Goal: Information Seeking & Learning: Learn about a topic

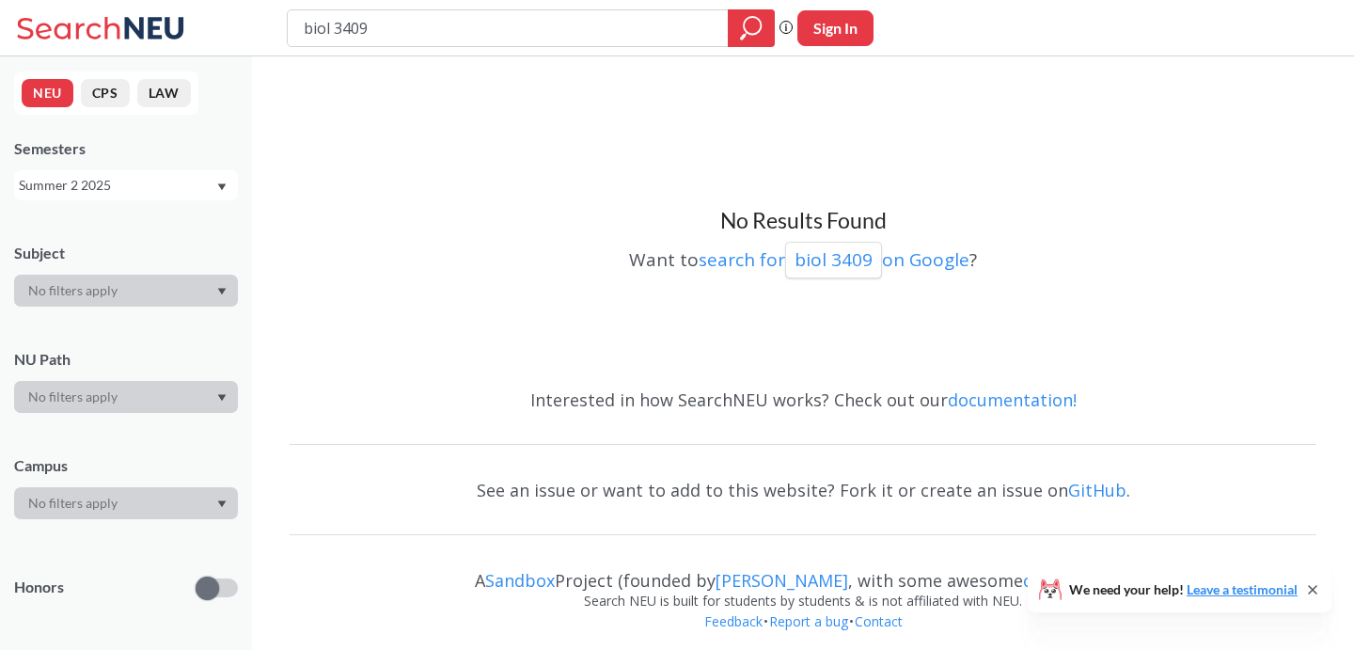
click at [181, 192] on div "Summer 2 2025" at bounding box center [117, 185] width 196 height 21
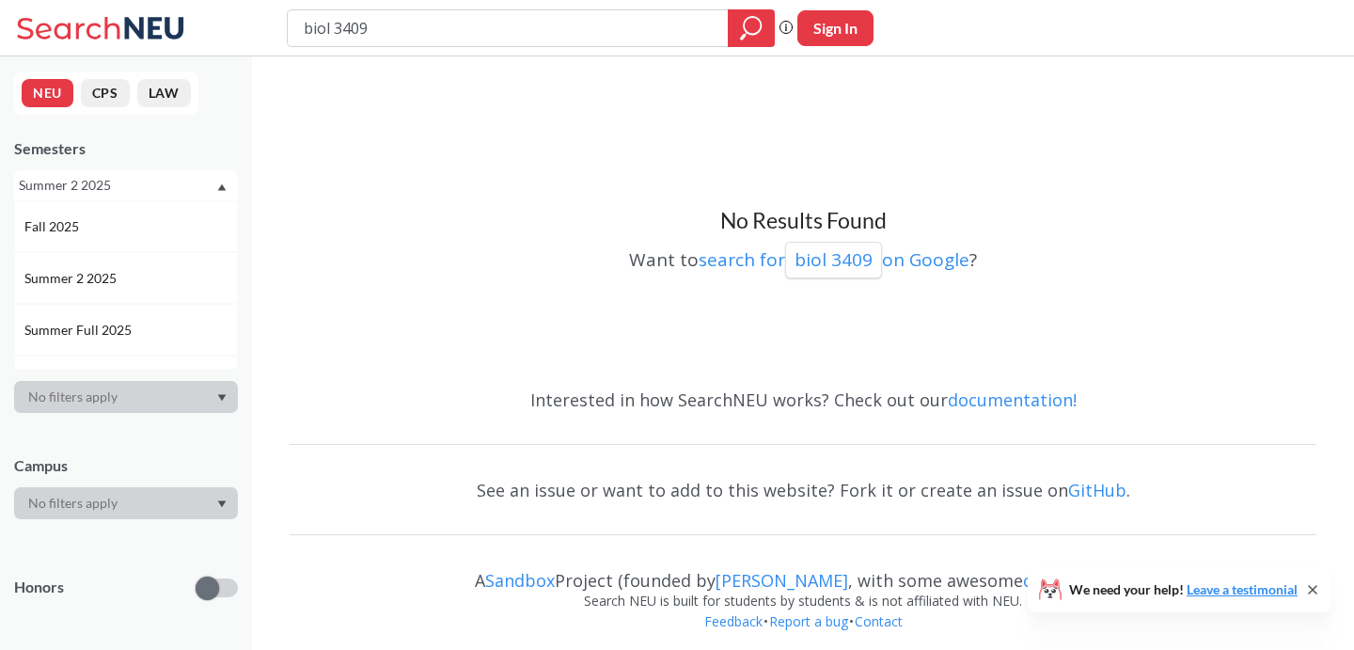
click at [154, 186] on div "Summer 2 2025" at bounding box center [117, 185] width 196 height 21
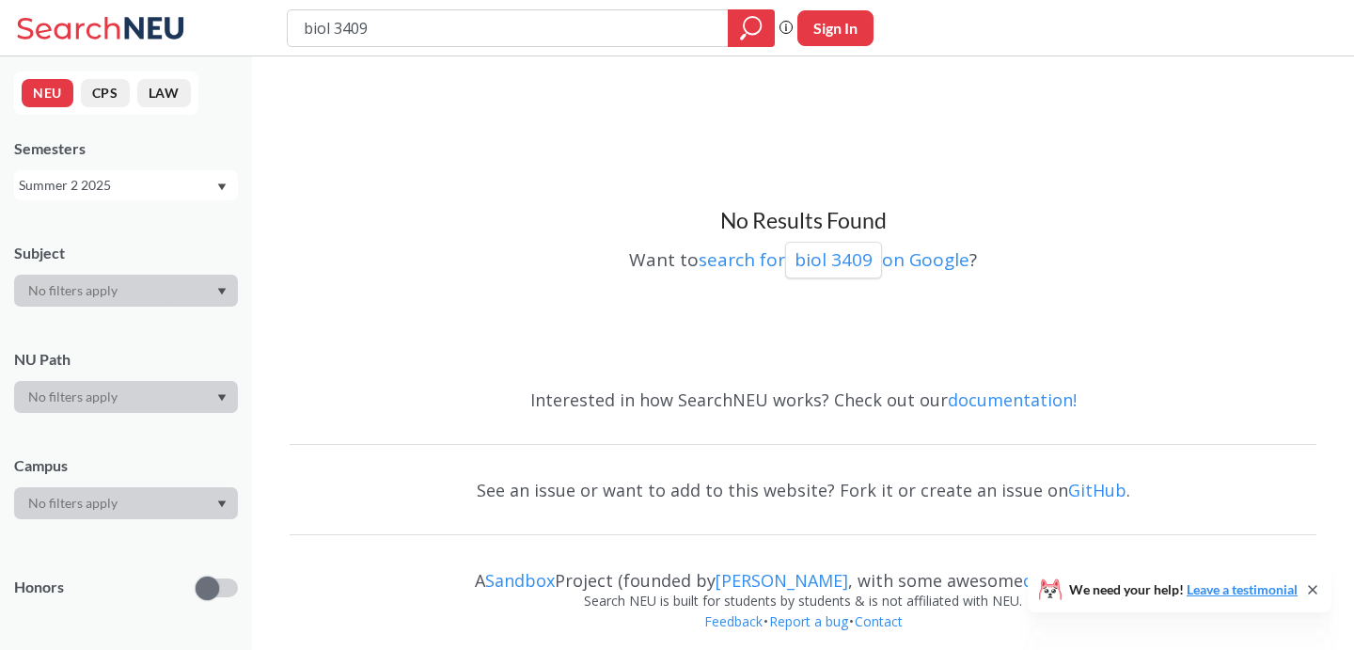
click at [140, 192] on div "Summer 2 2025" at bounding box center [117, 185] width 196 height 21
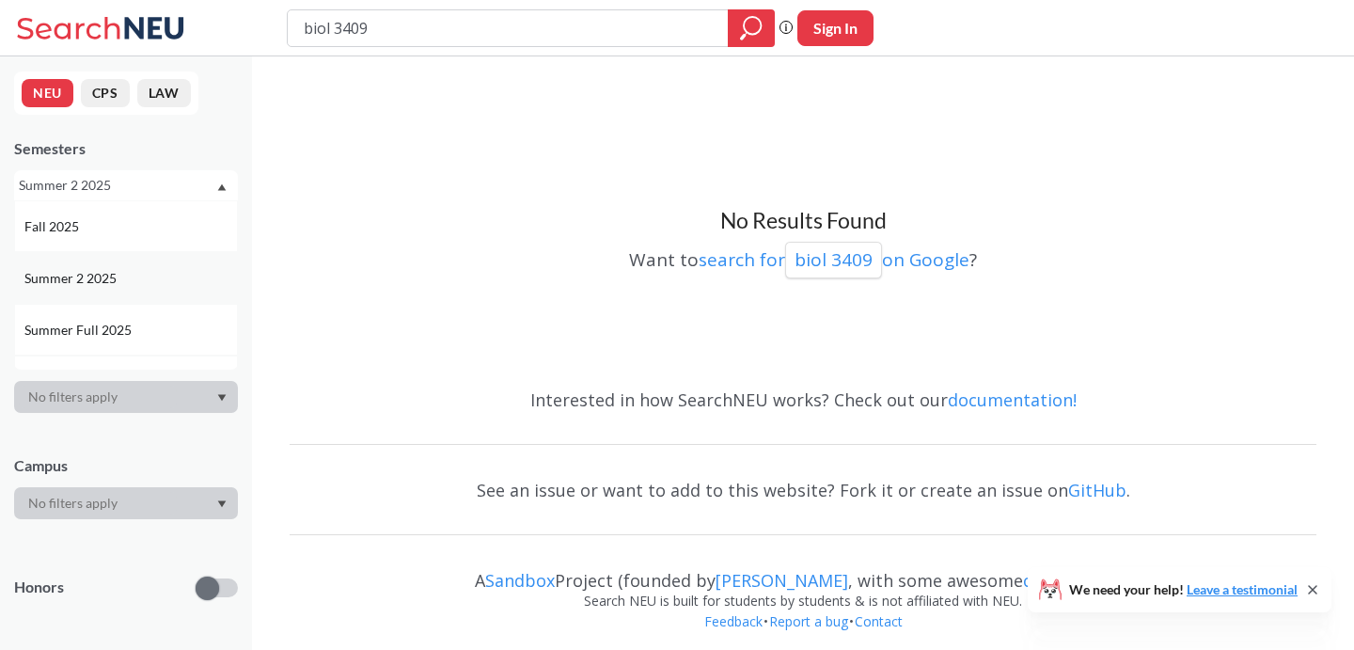
click at [144, 280] on div "Summer 2 2025" at bounding box center [130, 278] width 212 height 21
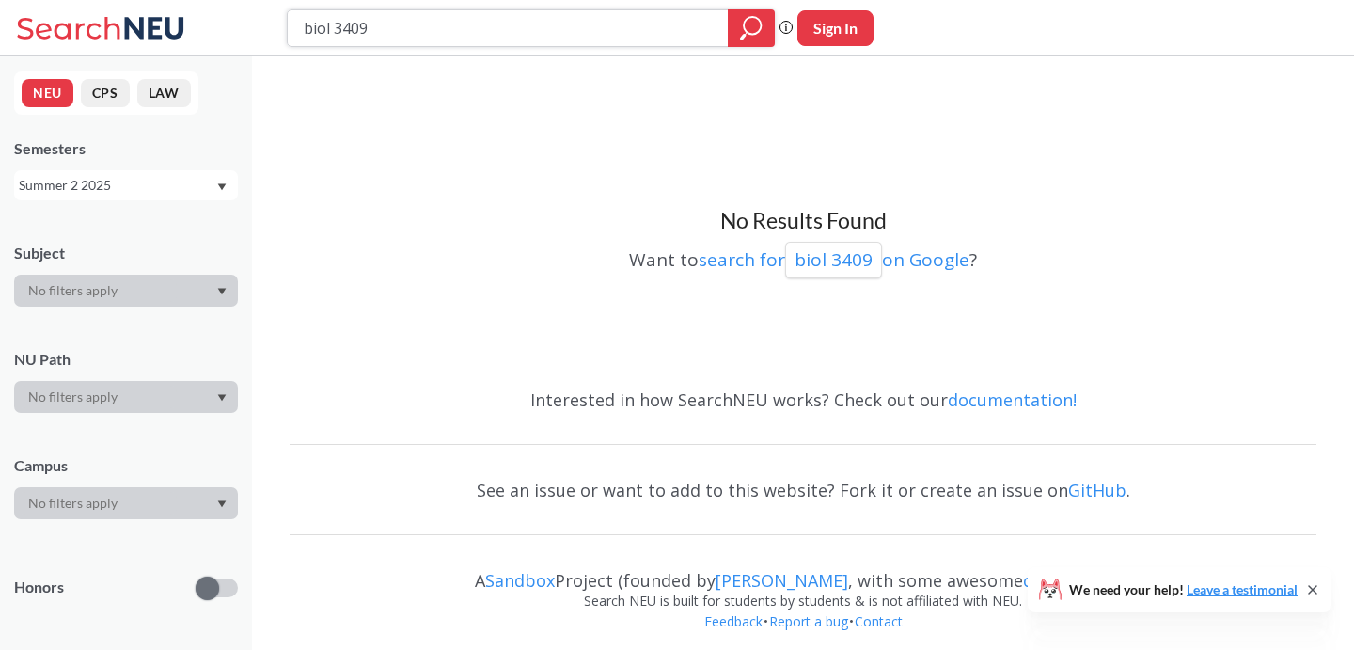
click at [426, 28] on input "biol 3409" at bounding box center [508, 28] width 413 height 32
drag, startPoint x: 408, startPoint y: 28, endPoint x: 212, endPoint y: 24, distance: 196.5
type input "biol 3409"
click at [354, 33] on input "biol 3409" at bounding box center [508, 28] width 413 height 32
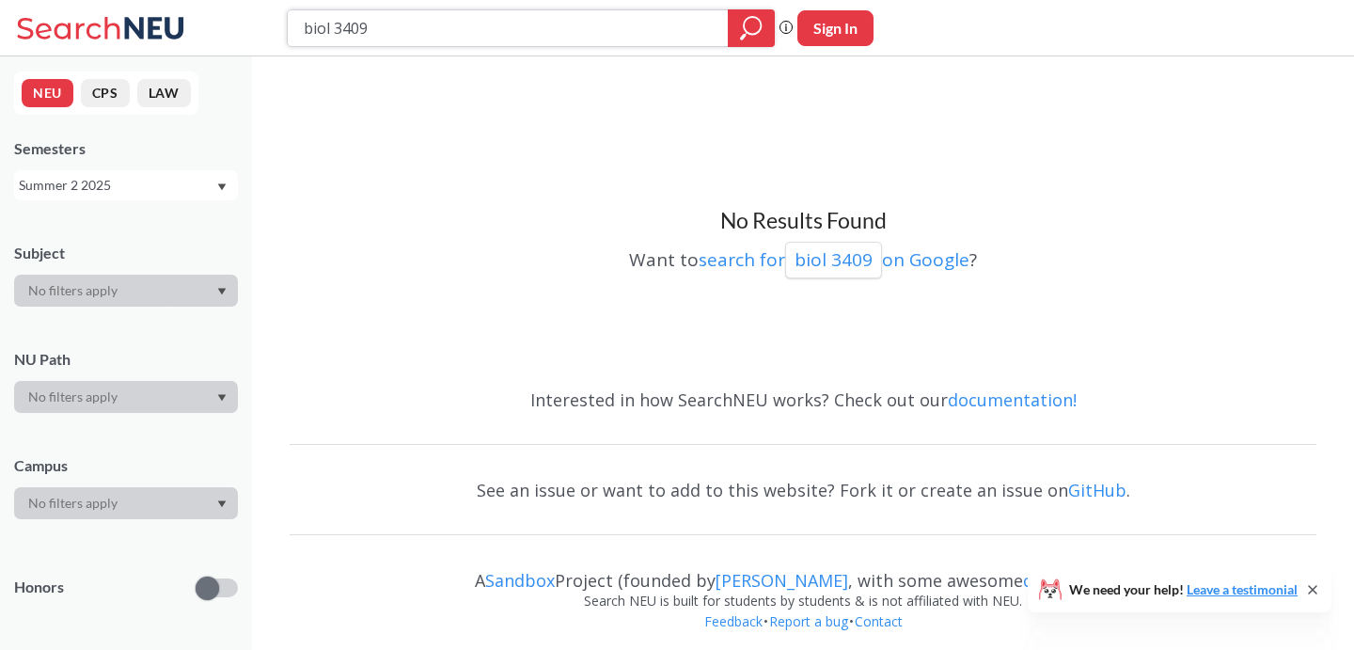
click at [354, 33] on input "biol 3409" at bounding box center [508, 28] width 413 height 32
type input "phys"
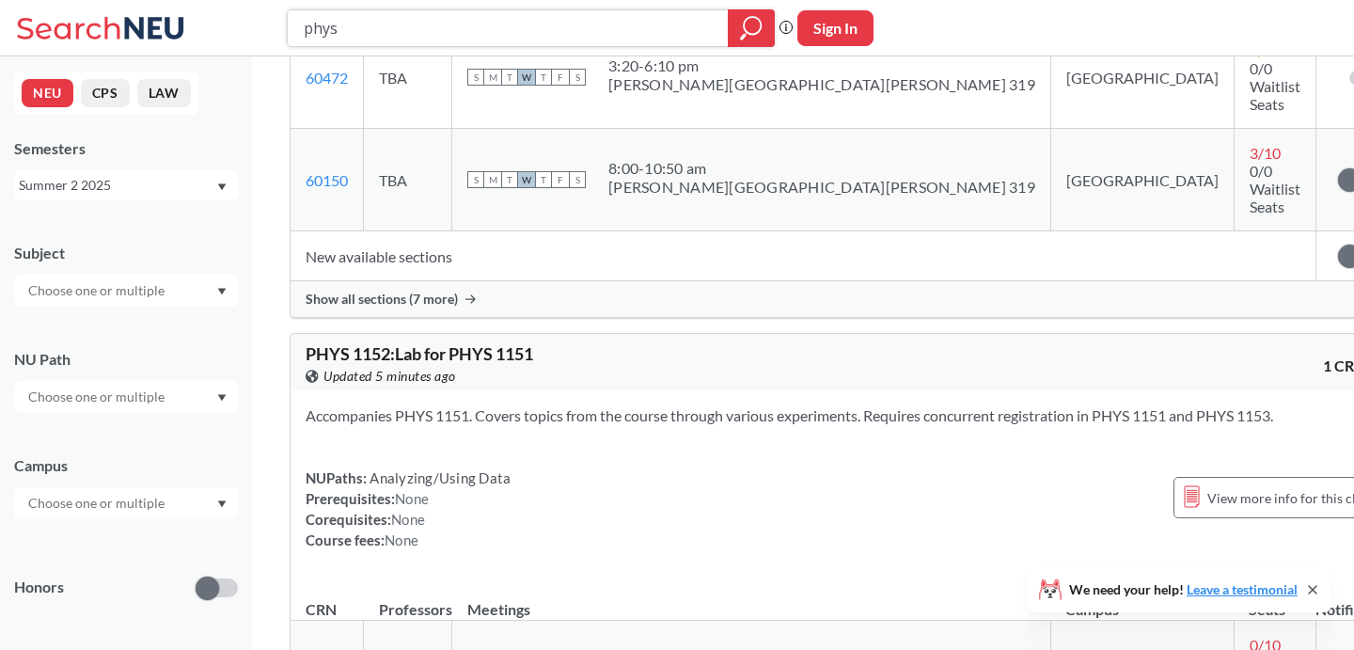
scroll to position [1182, 0]
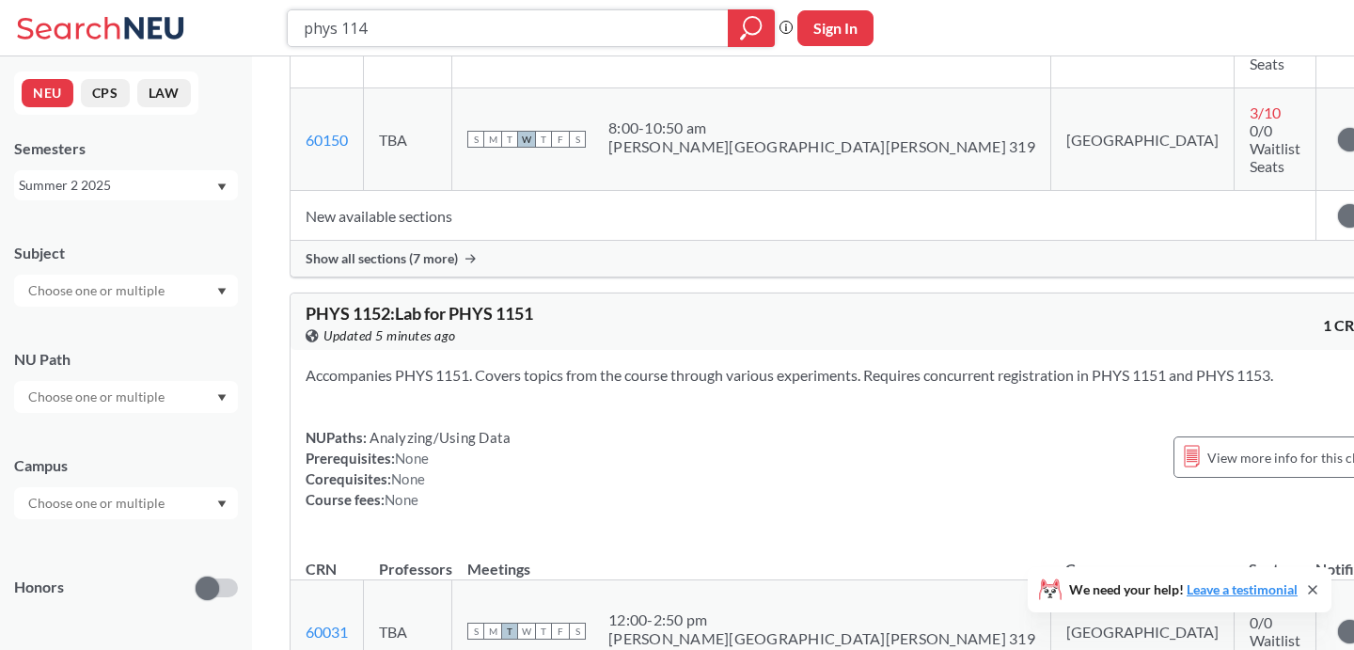
type input "phys 1147"
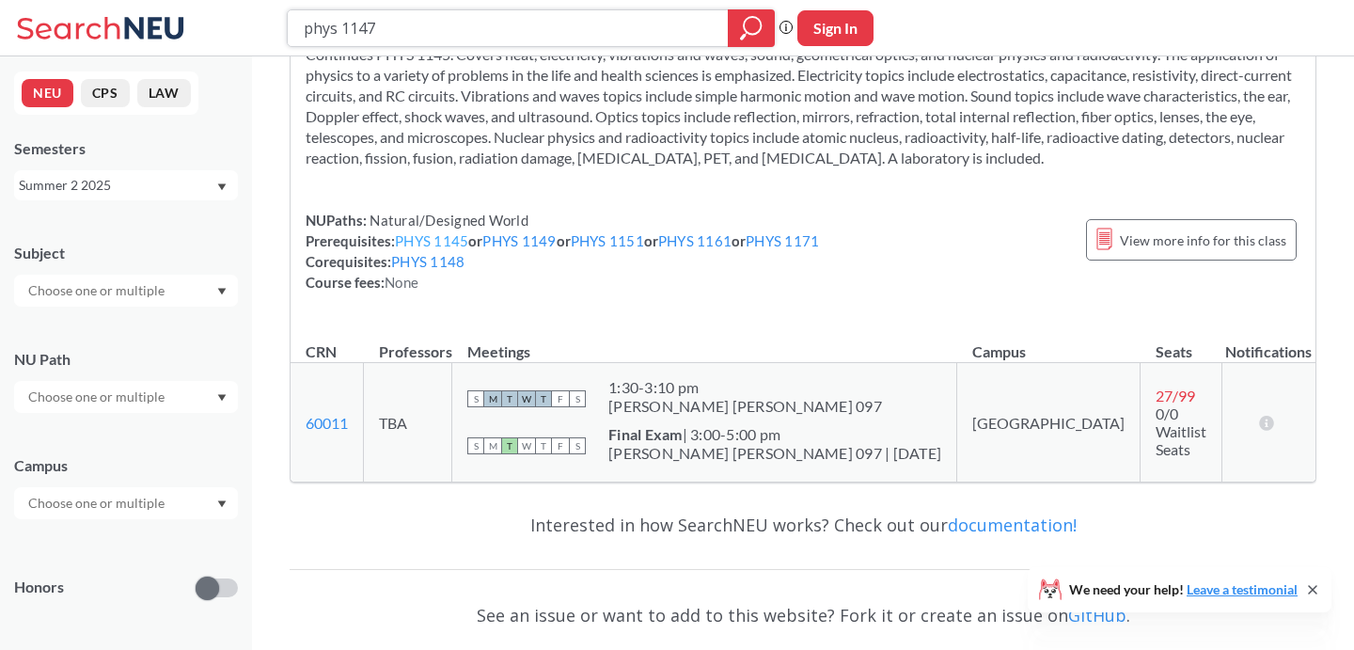
scroll to position [136, 0]
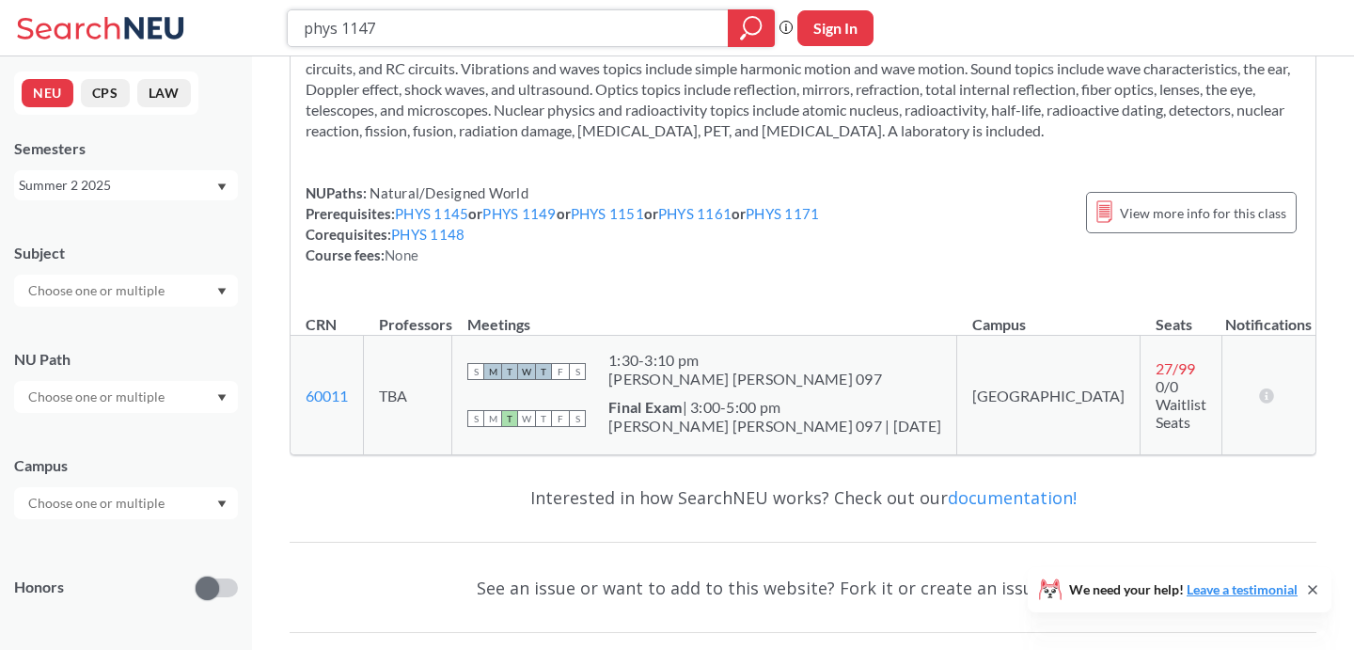
drag, startPoint x: 392, startPoint y: 25, endPoint x: 265, endPoint y: 21, distance: 127.0
click at [262, 23] on div "phys 1147 Phrase search guarantees the exact search appears in the results. Ex.…" at bounding box center [677, 28] width 1354 height 56
type input "biol 3611"
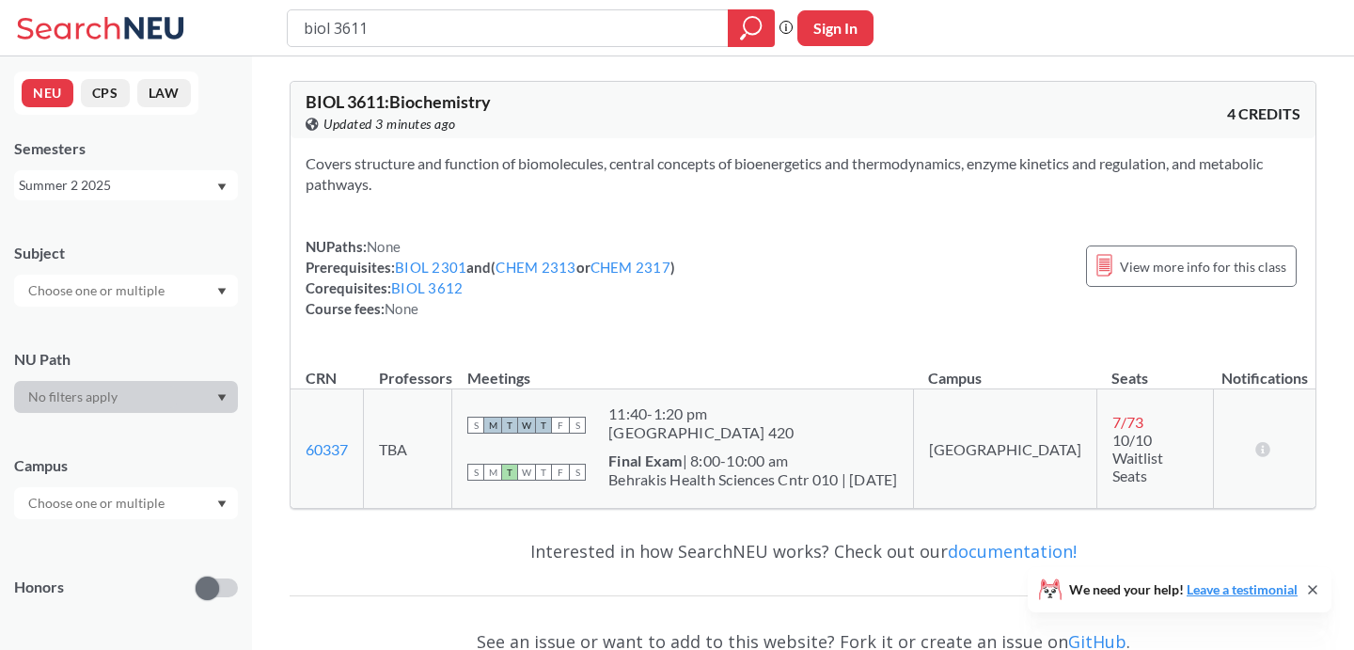
click at [166, 178] on div "Summer 2 2025" at bounding box center [117, 185] width 196 height 21
click at [140, 218] on div "Fall 2025" at bounding box center [130, 226] width 212 height 21
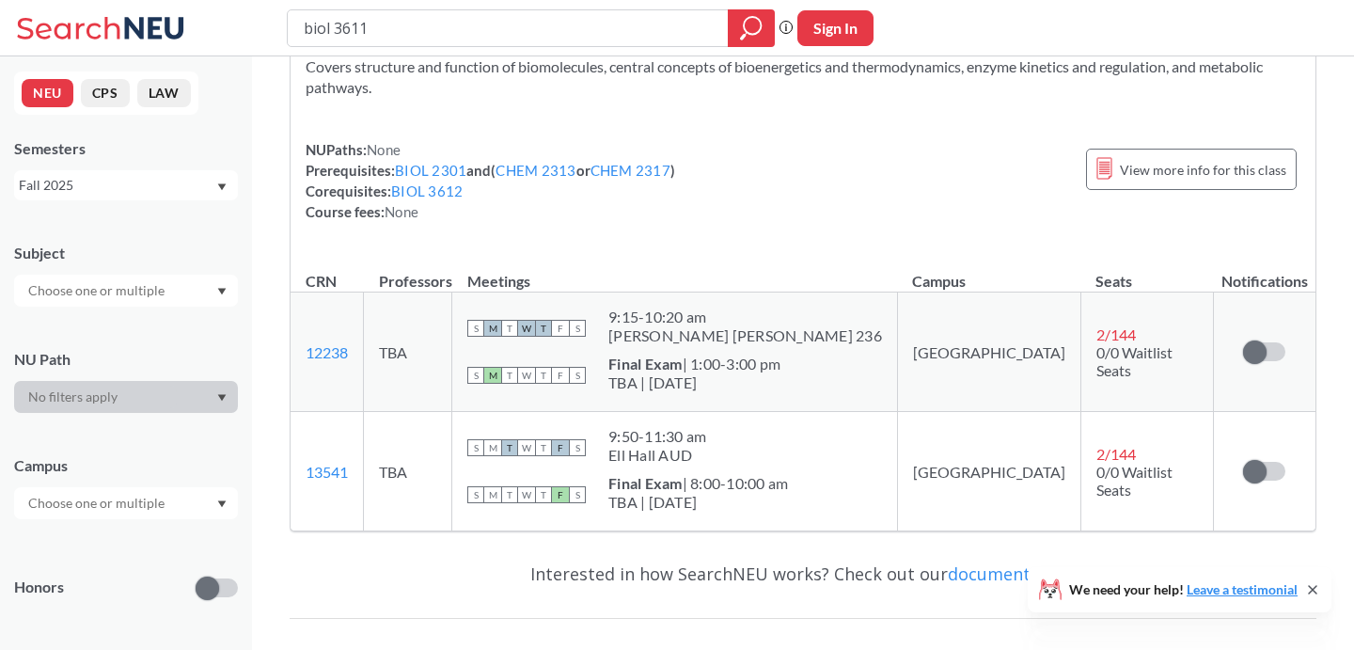
scroll to position [103, 0]
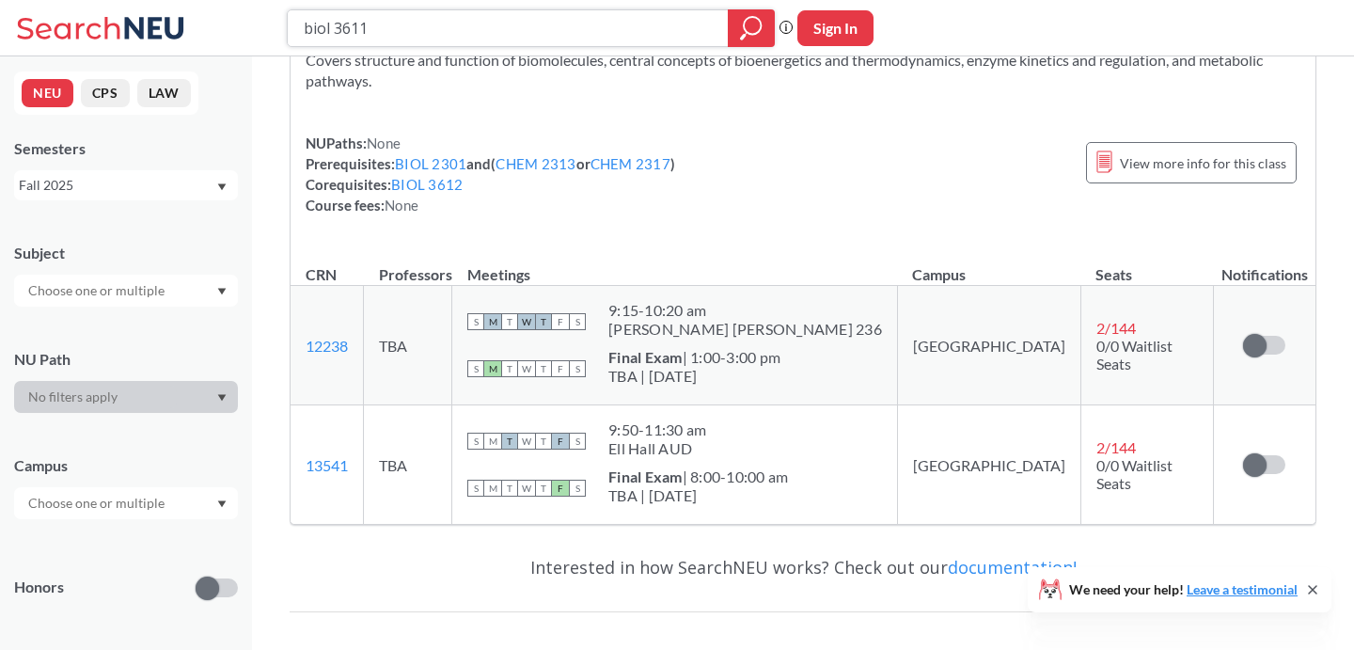
drag, startPoint x: 531, startPoint y: 28, endPoint x: 334, endPoint y: 20, distance: 197.6
click at [334, 20] on input "biol 3611" at bounding box center [508, 28] width 413 height 32
click at [320, 23] on input "biol 2350" at bounding box center [508, 28] width 413 height 32
type input "phth 2350"
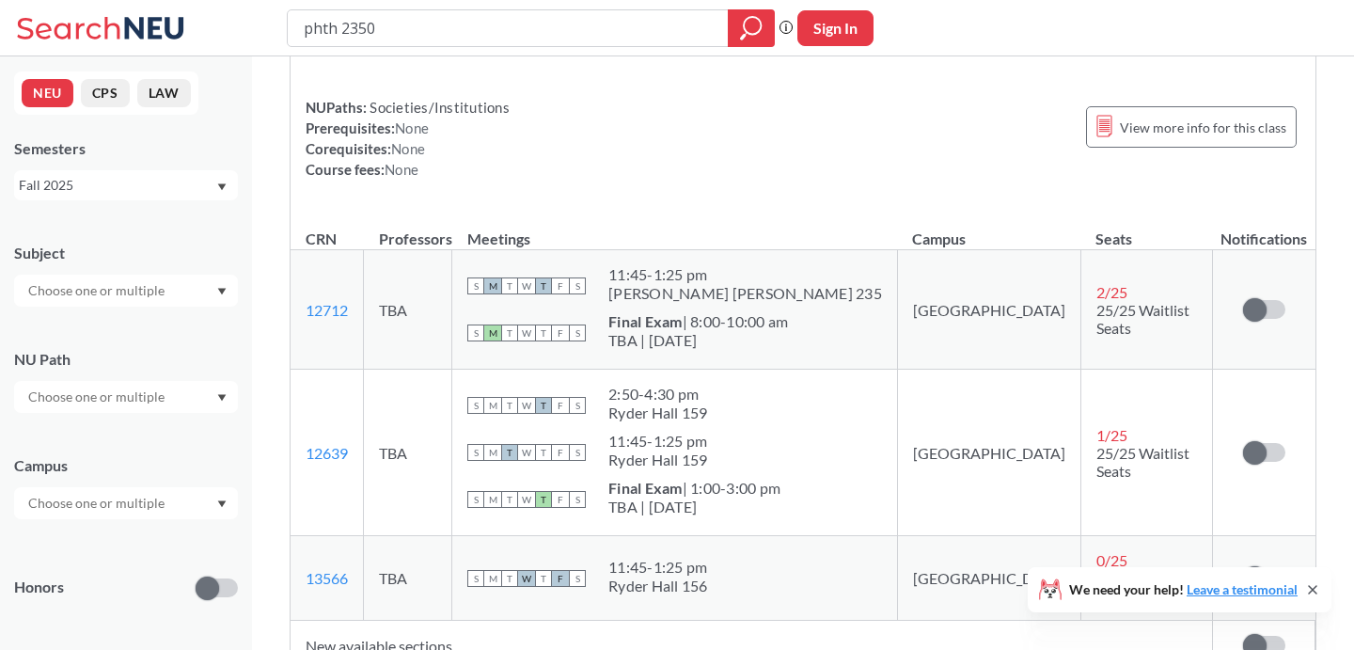
scroll to position [163, 0]
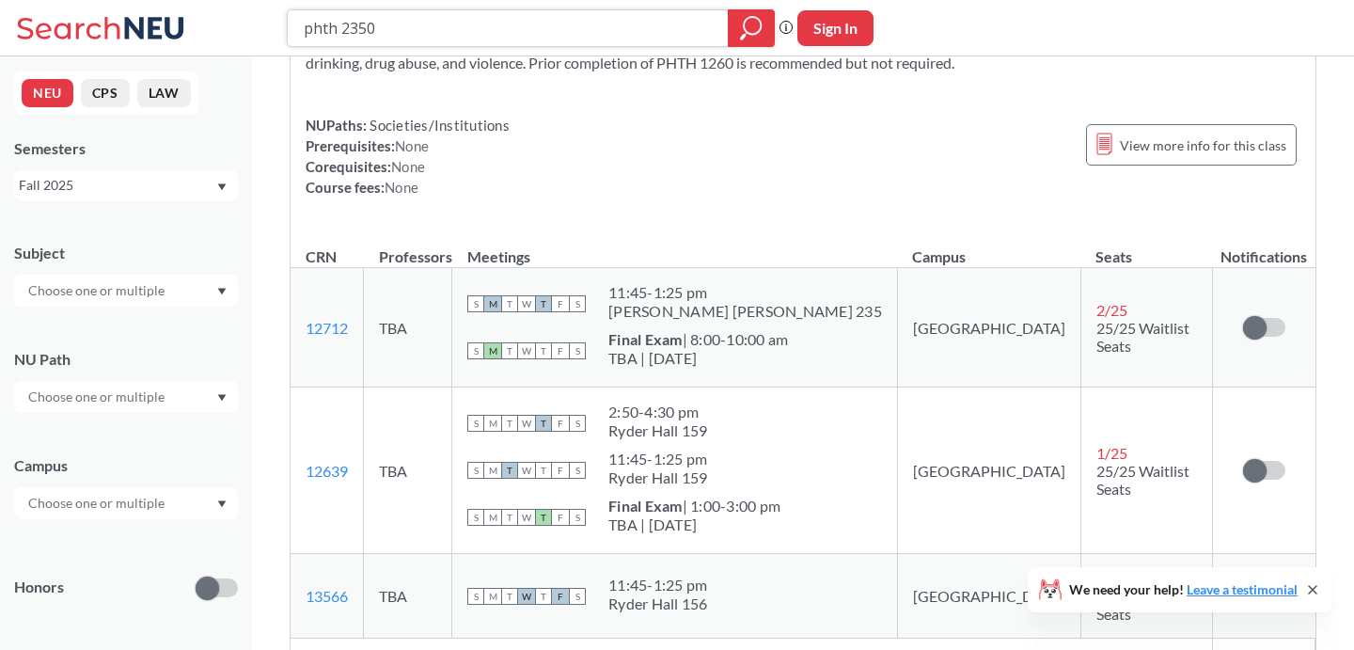
drag, startPoint x: 468, startPoint y: 24, endPoint x: 151, endPoint y: 27, distance: 316.9
click at [151, 27] on div "phth 2350 Phrase search guarantees the exact search appears in the results. Ex.…" at bounding box center [677, 28] width 1354 height 56
type input "biol 3411"
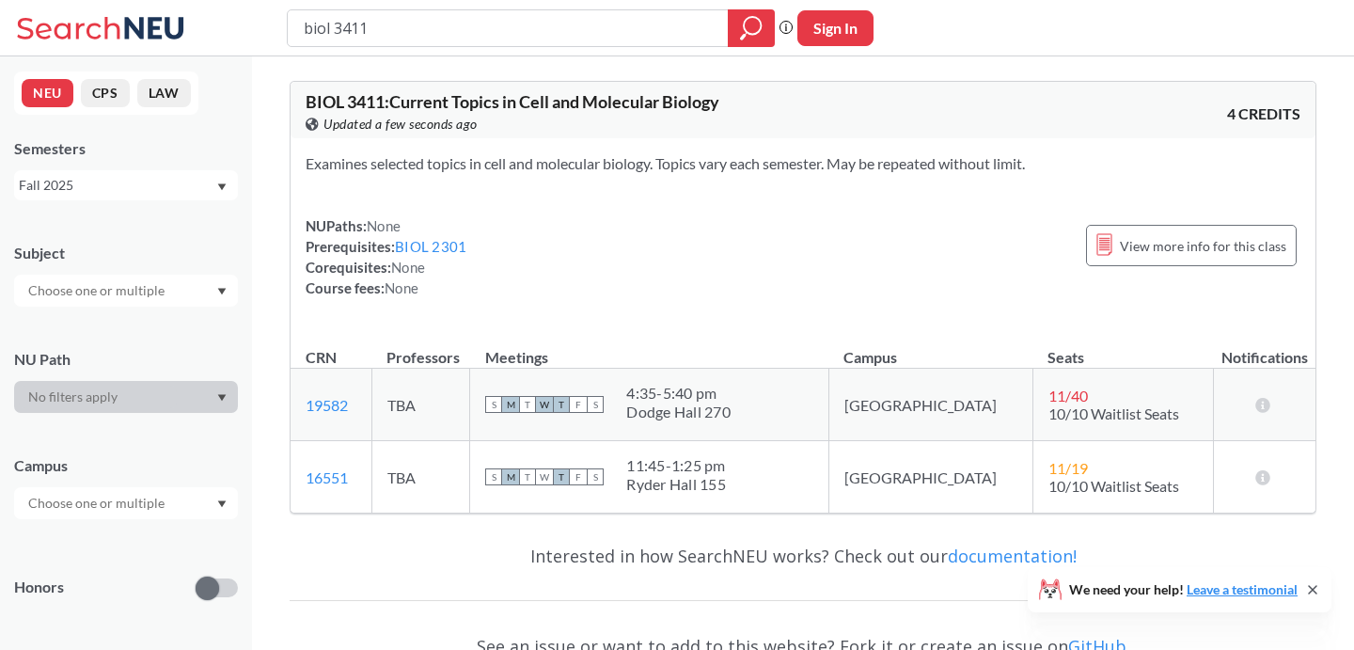
drag, startPoint x: 382, startPoint y: 19, endPoint x: 337, endPoint y: 18, distance: 45.1
click at [337, 18] on input "biol 3411" at bounding box center [508, 28] width 413 height 32
type input "biol 3"
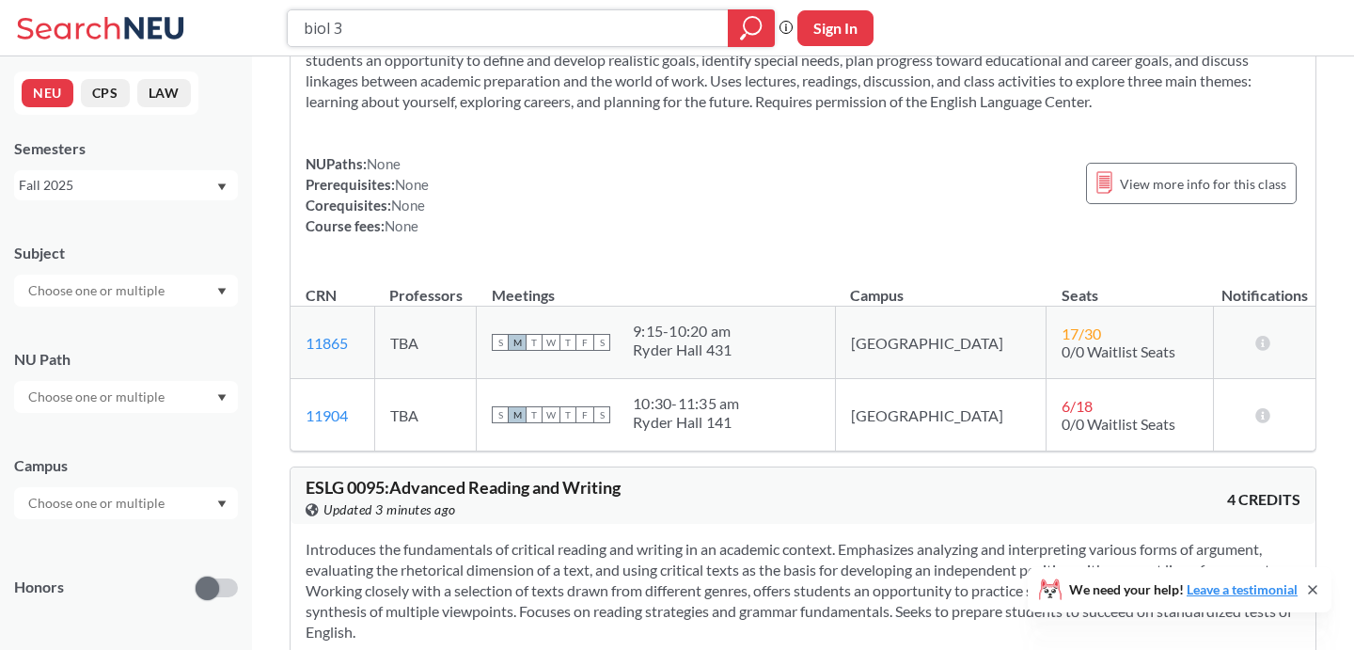
scroll to position [47888, 0]
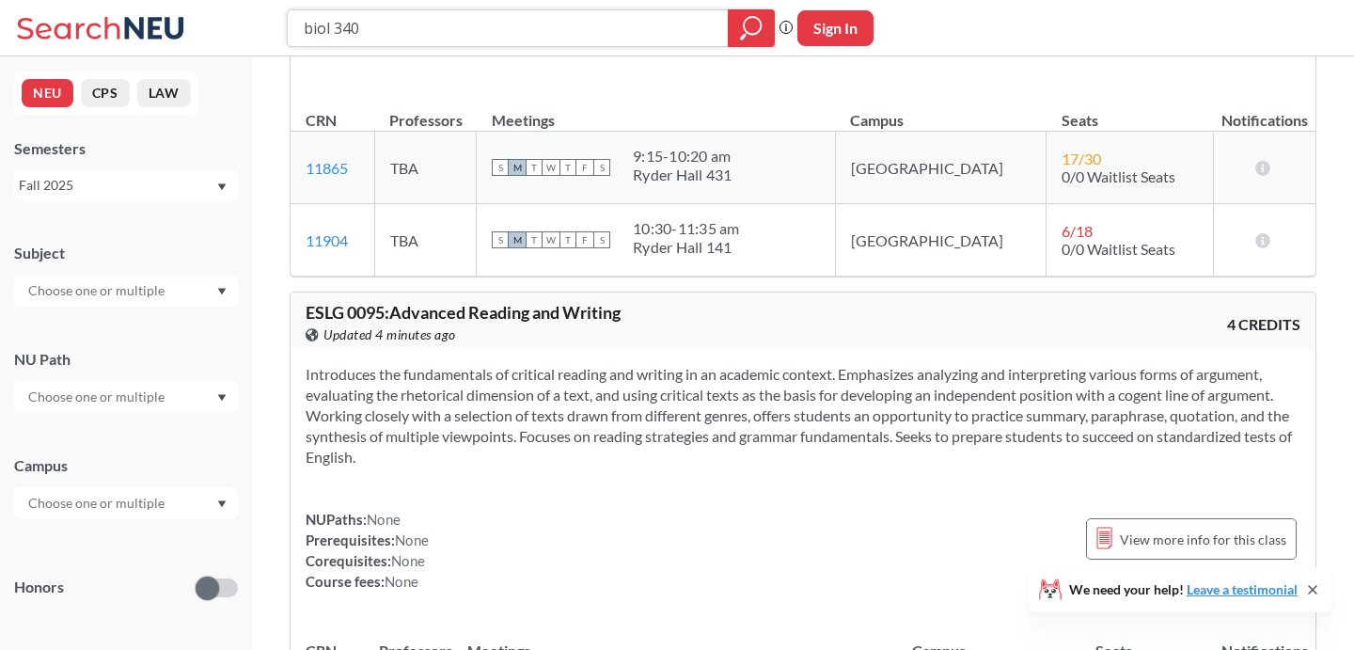
type input "biol 3409"
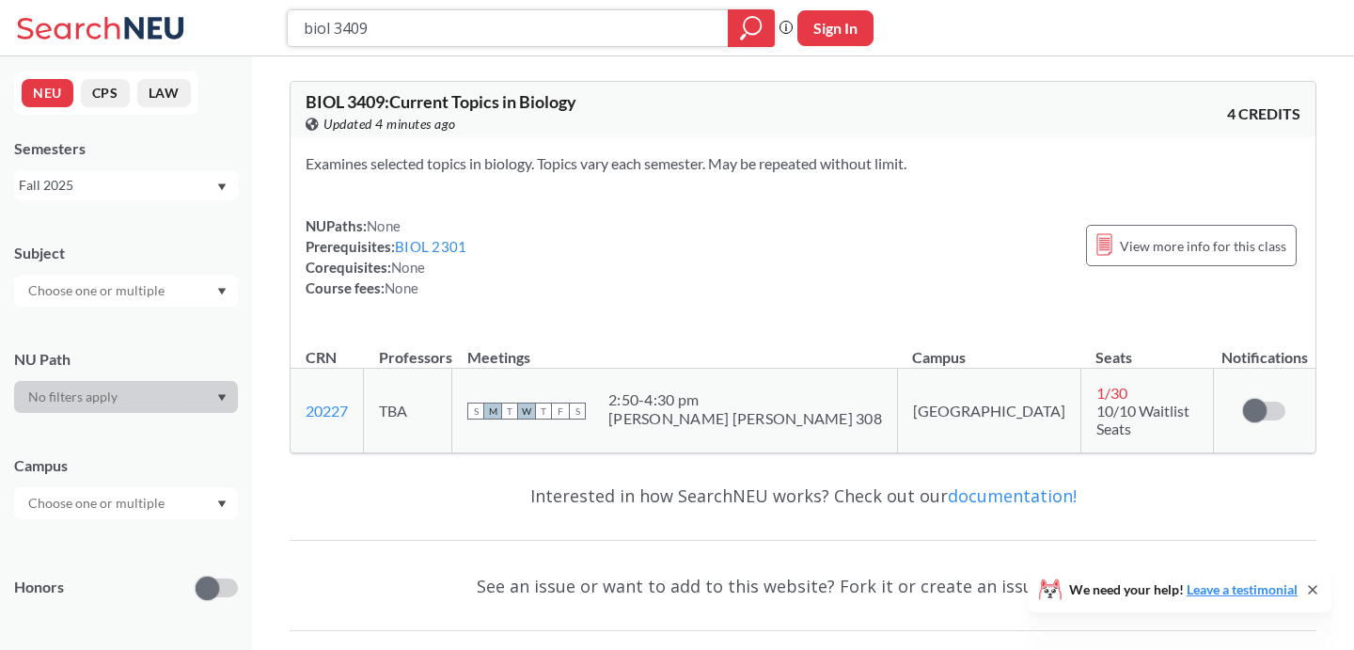
click at [393, 34] on input "biol 3409" at bounding box center [508, 28] width 413 height 32
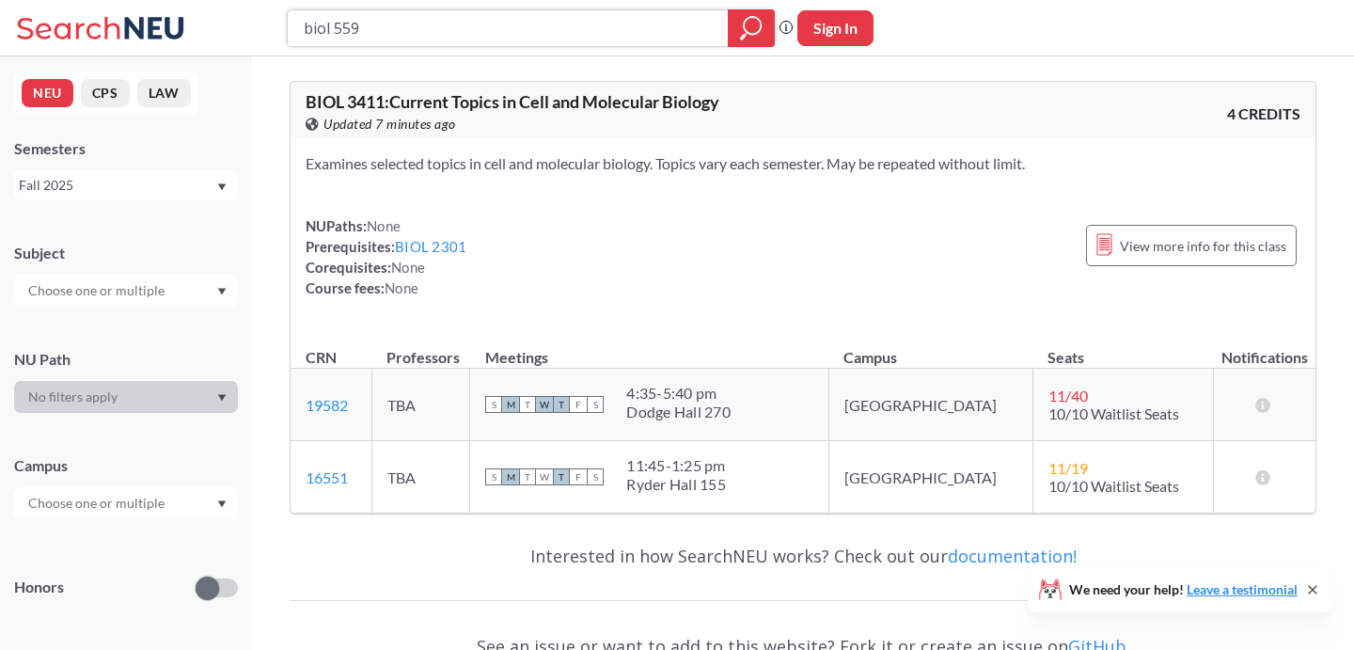
type input "biol 5591"
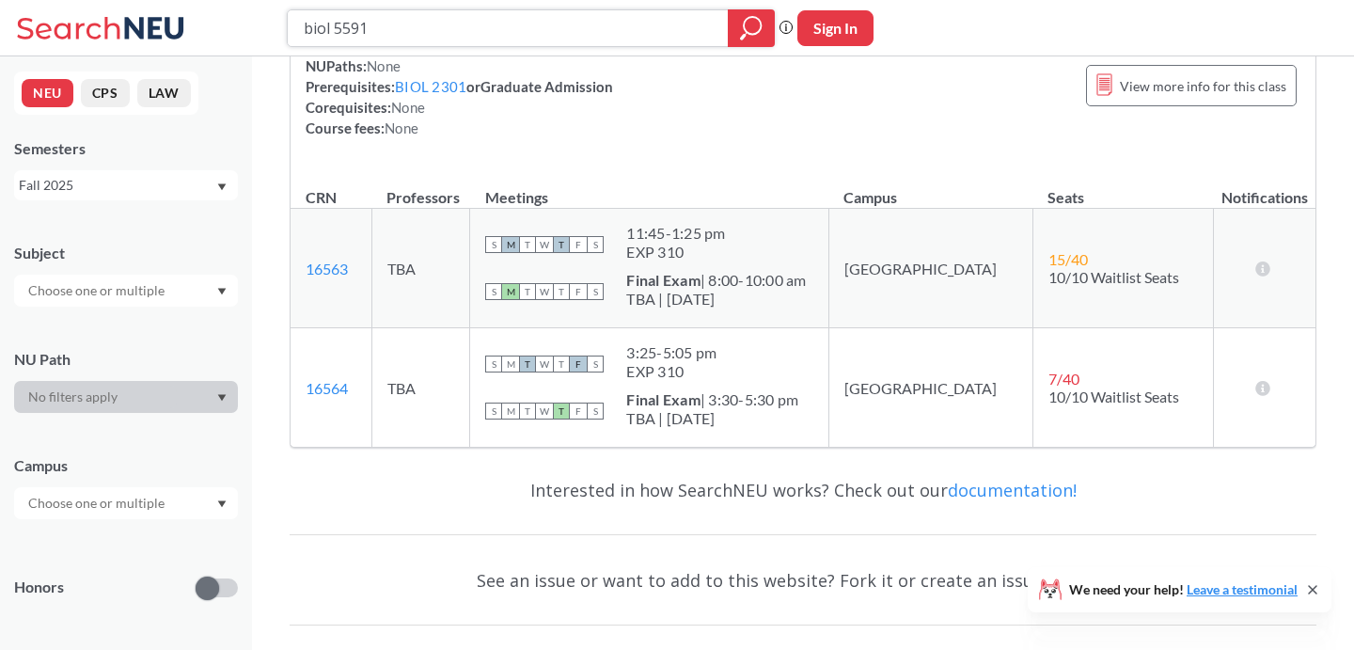
scroll to position [172, 0]
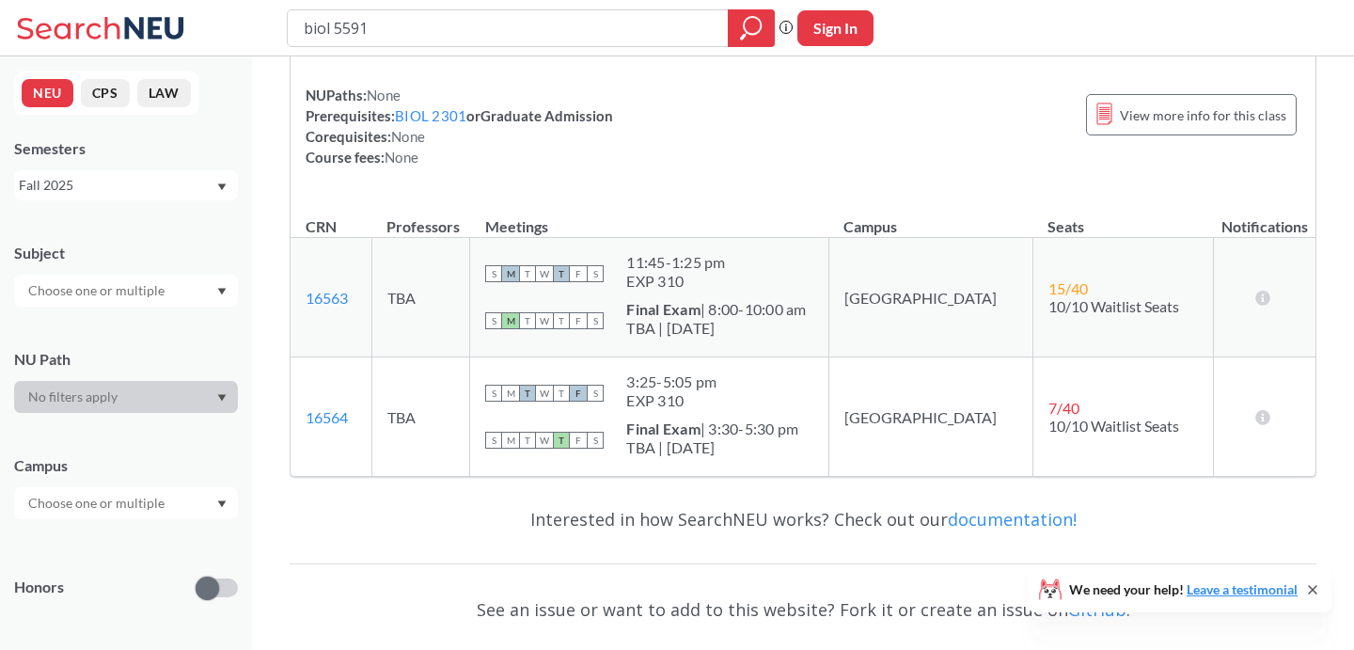
click at [222, 192] on div "Fall 2025" at bounding box center [126, 185] width 224 height 30
click at [215, 181] on div "Fall 2025" at bounding box center [126, 185] width 224 height 30
click at [190, 186] on div "Fall 2025" at bounding box center [117, 185] width 196 height 21
click at [126, 280] on div "Fall 2024" at bounding box center [130, 287] width 212 height 21
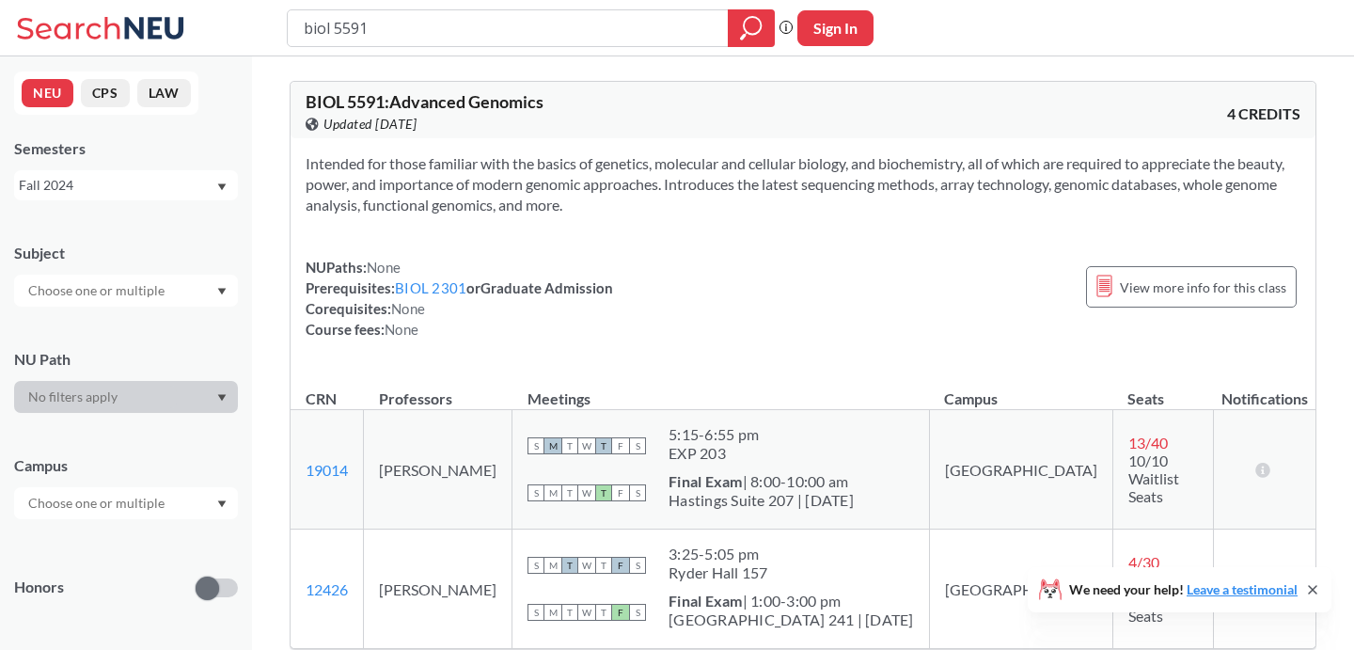
click at [185, 188] on div "Fall 2024" at bounding box center [117, 185] width 196 height 21
click at [153, 336] on div "Summer 2 2023" at bounding box center [126, 362] width 224 height 52
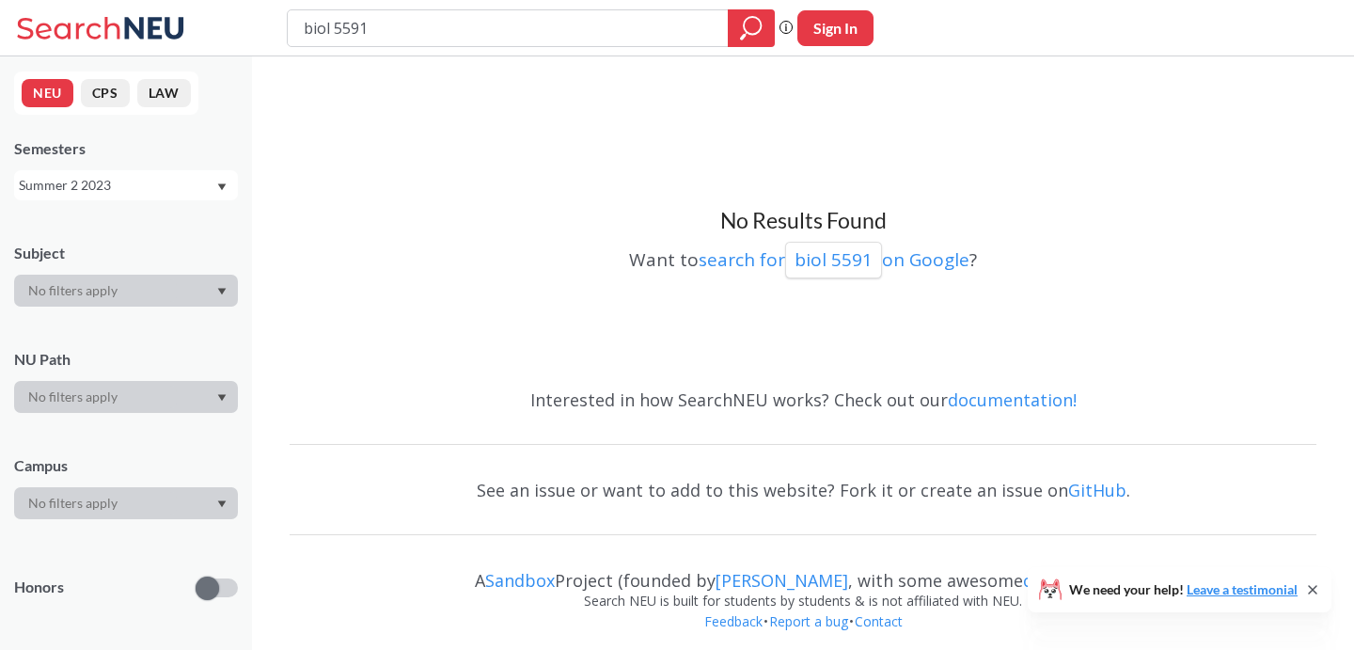
click at [189, 194] on div "Summer 2 2023" at bounding box center [117, 185] width 196 height 21
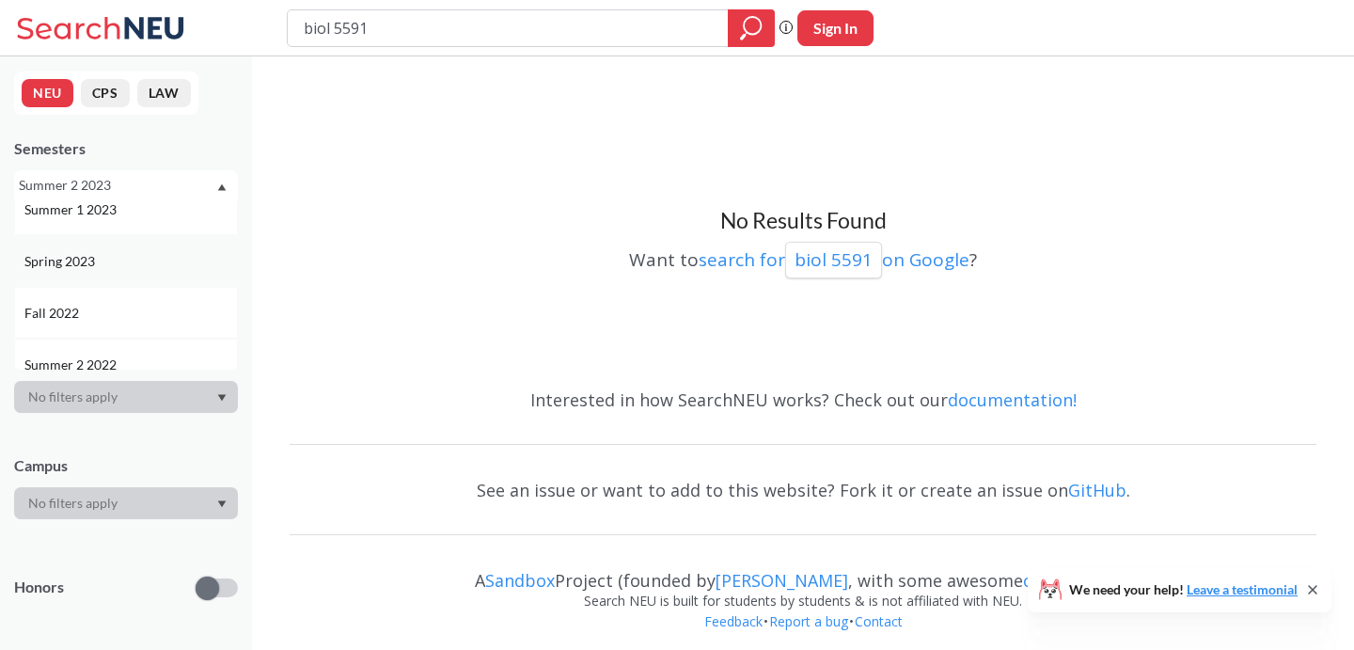
scroll to position [692, 0]
click at [134, 309] on div "Fall 2022" at bounding box center [130, 310] width 212 height 21
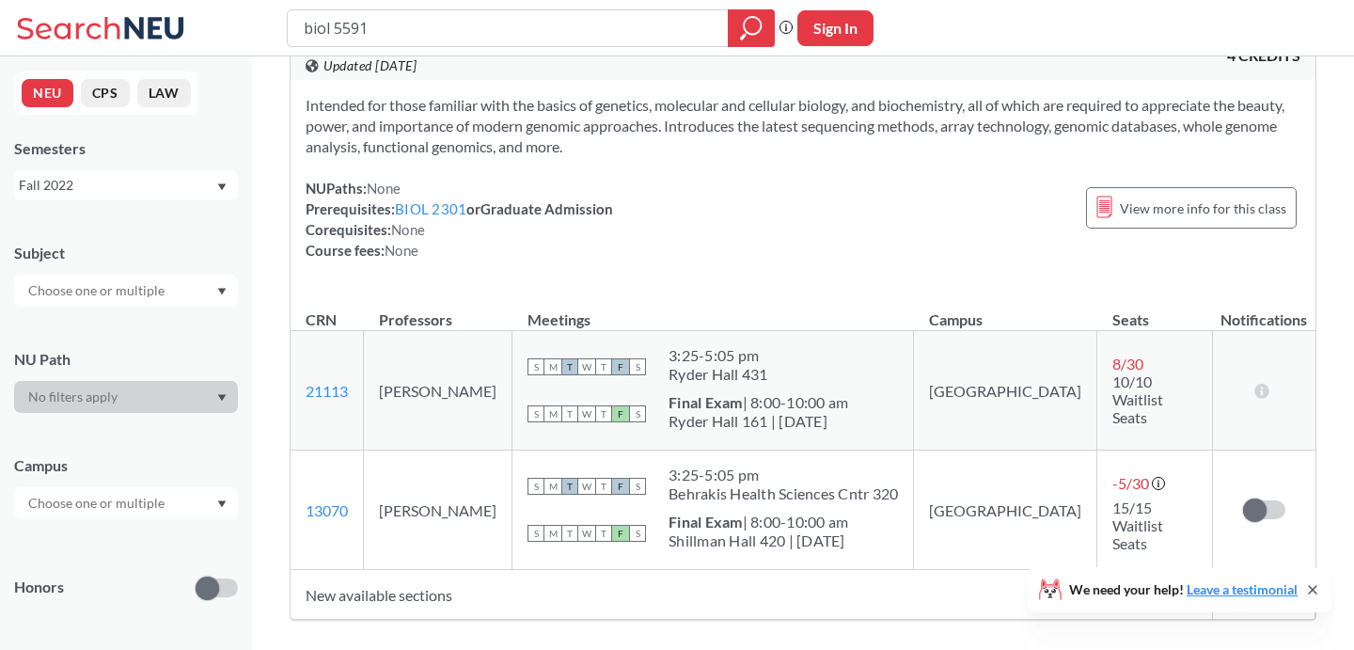
scroll to position [67, 0]
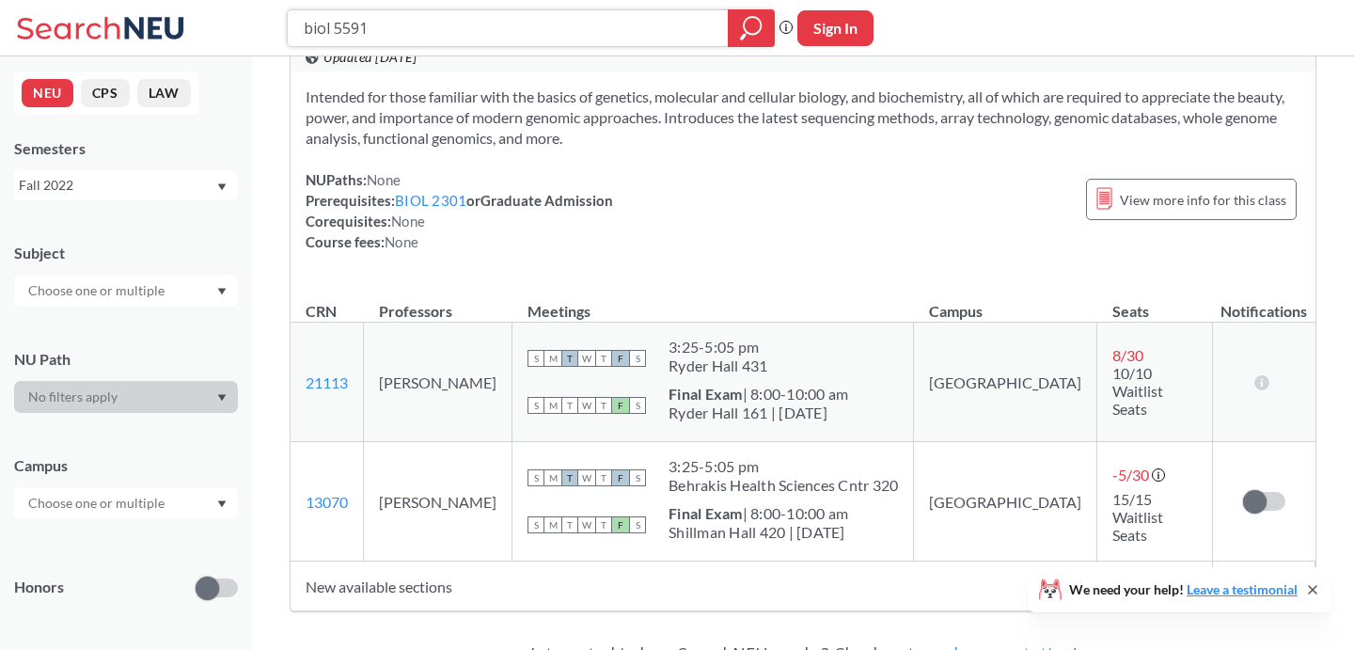
drag, startPoint x: 382, startPoint y: 27, endPoint x: 242, endPoint y: 26, distance: 140.1
click at [242, 26] on div "biol 5591 Phrase search guarantees the exact search appears in the results. Ex.…" at bounding box center [677, 28] width 1354 height 56
type input "capstone"
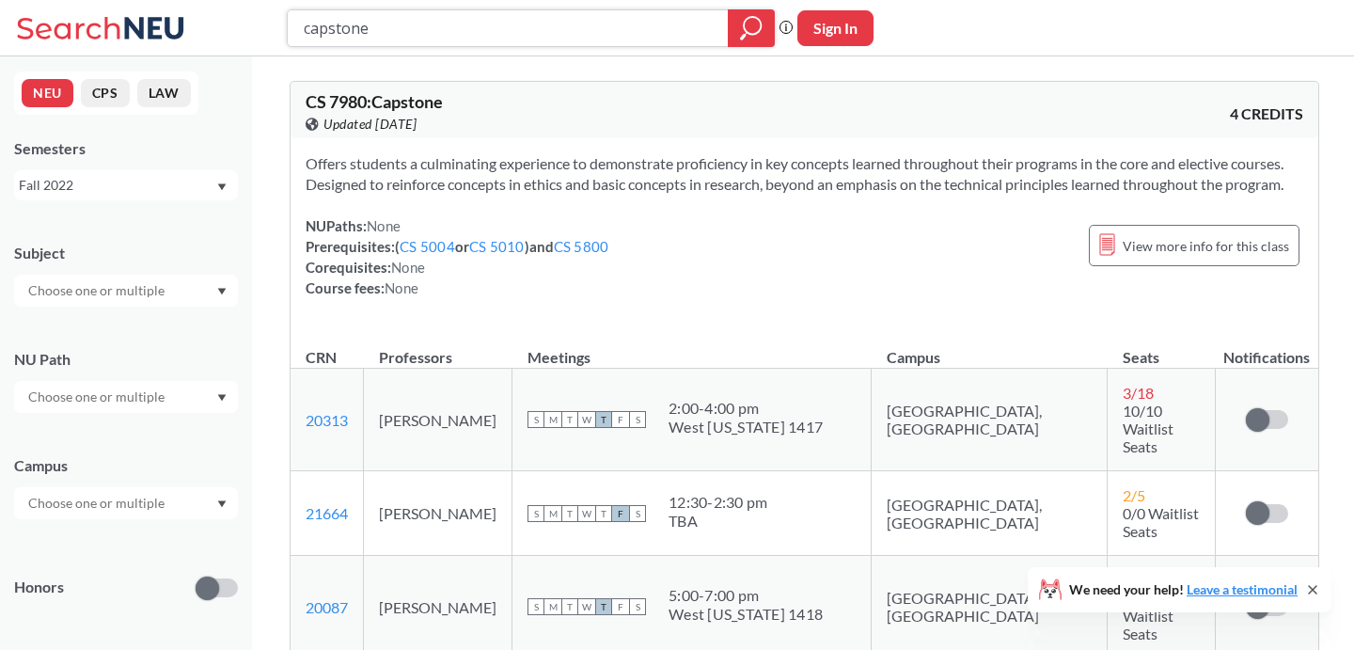
drag, startPoint x: 383, startPoint y: 25, endPoint x: 255, endPoint y: 24, distance: 127.9
click at [255, 24] on div "capstone Phrase search guarantees the exact search appears in the results. Ex. …" at bounding box center [677, 28] width 1354 height 56
type input "biol 4701"
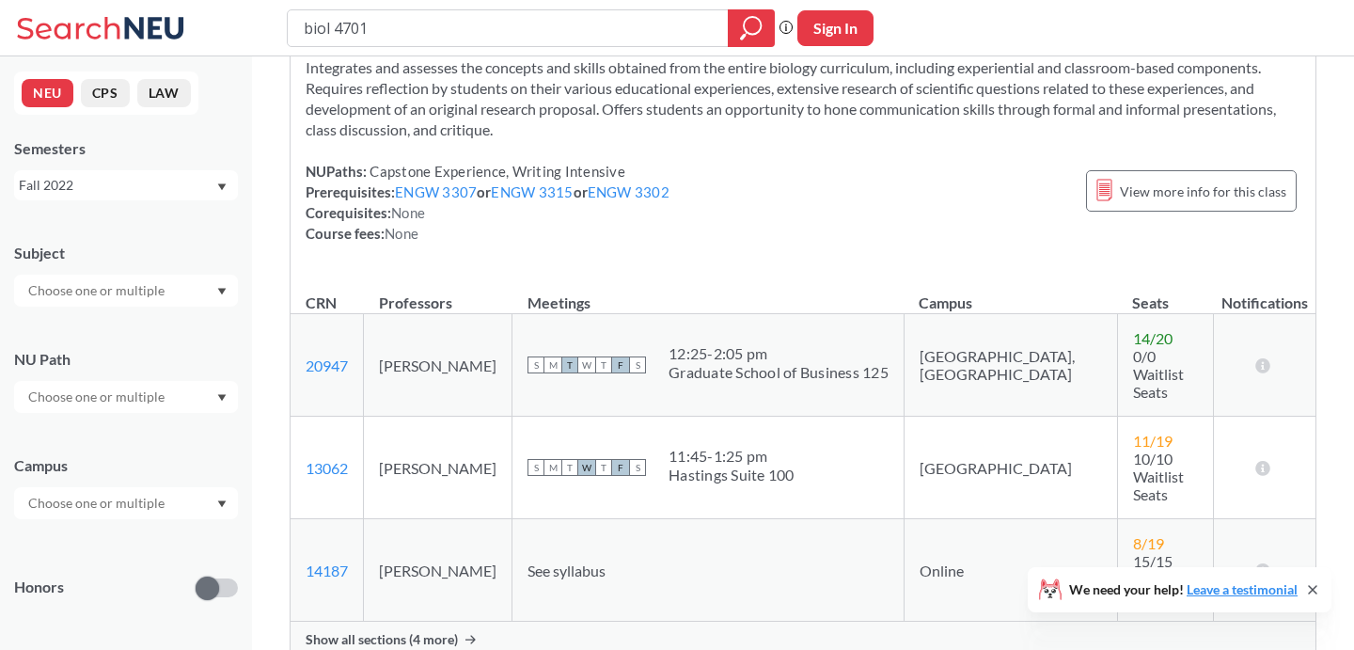
scroll to position [104, 0]
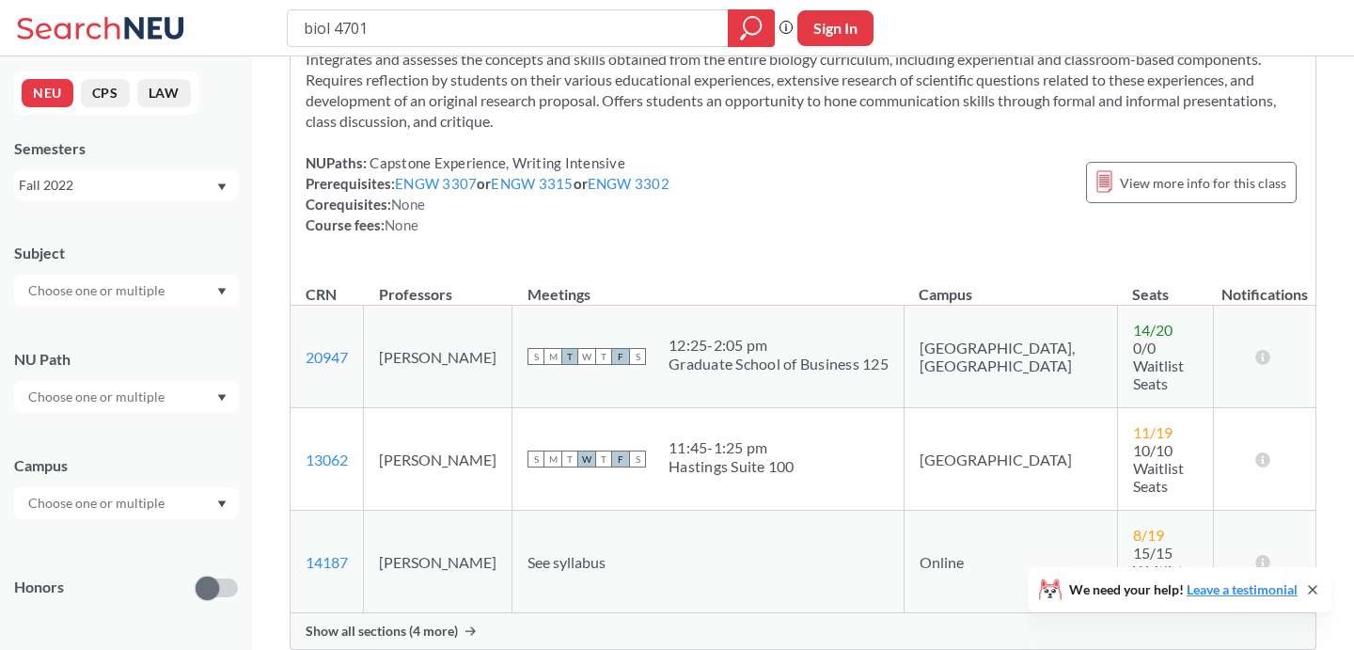
click at [141, 187] on div "Fall 2022" at bounding box center [117, 185] width 196 height 21
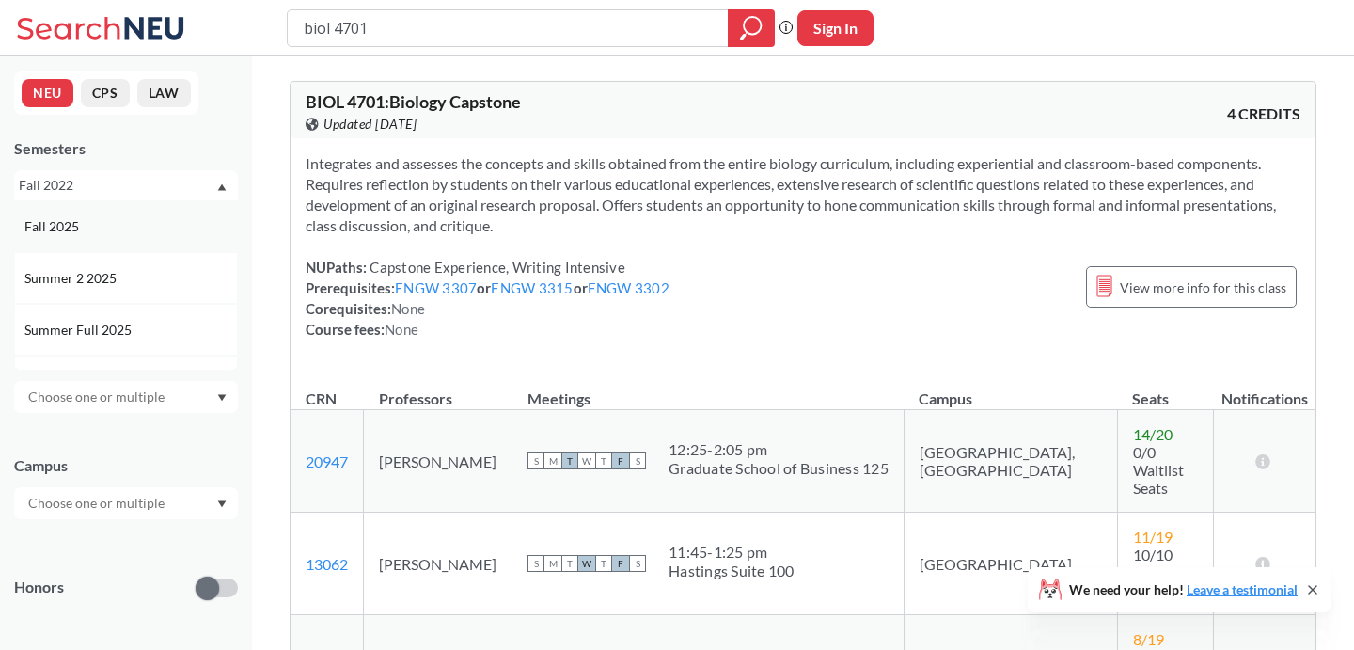
click at [138, 226] on div "Fall 2025" at bounding box center [130, 226] width 212 height 21
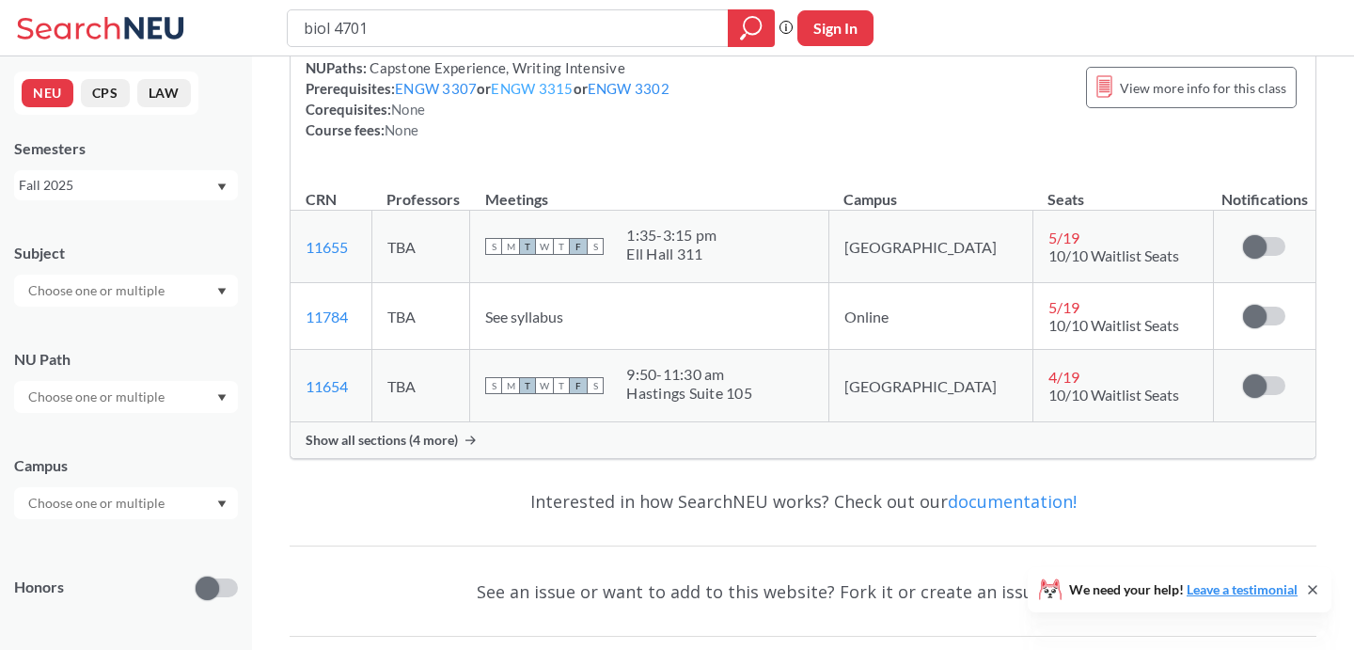
scroll to position [230, 0]
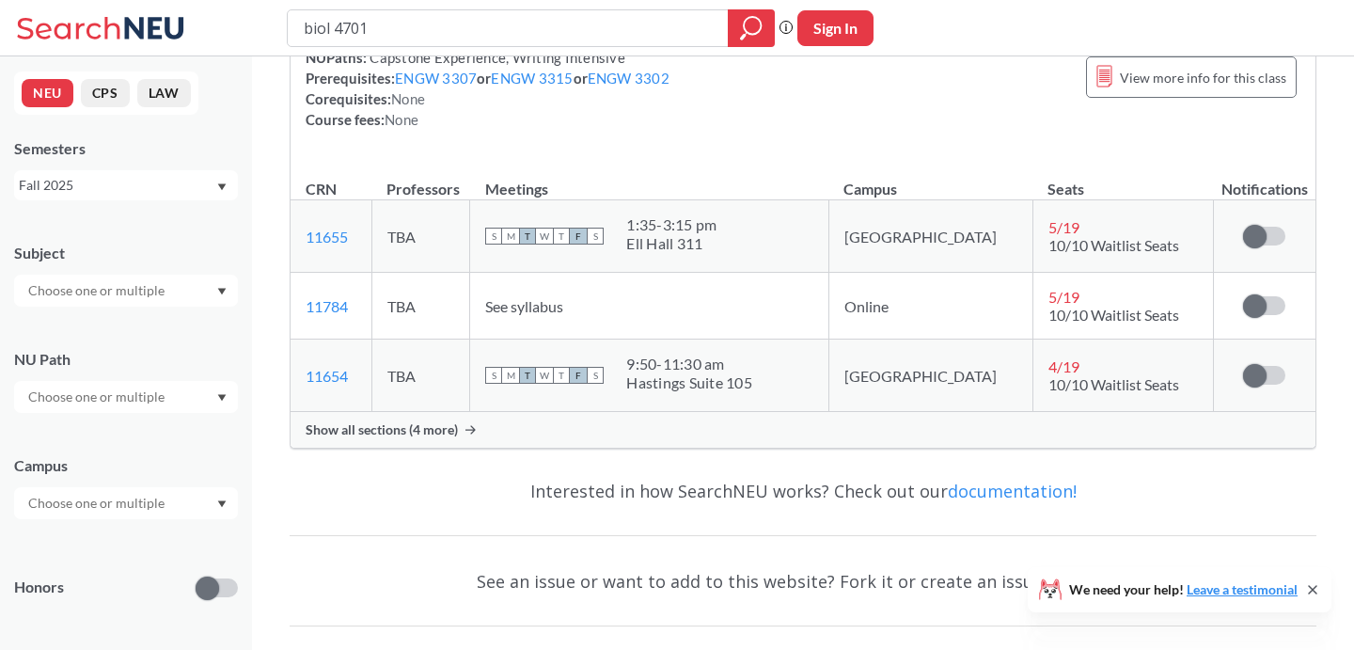
click at [425, 435] on span "Show all sections (4 more)" at bounding box center [382, 429] width 152 height 17
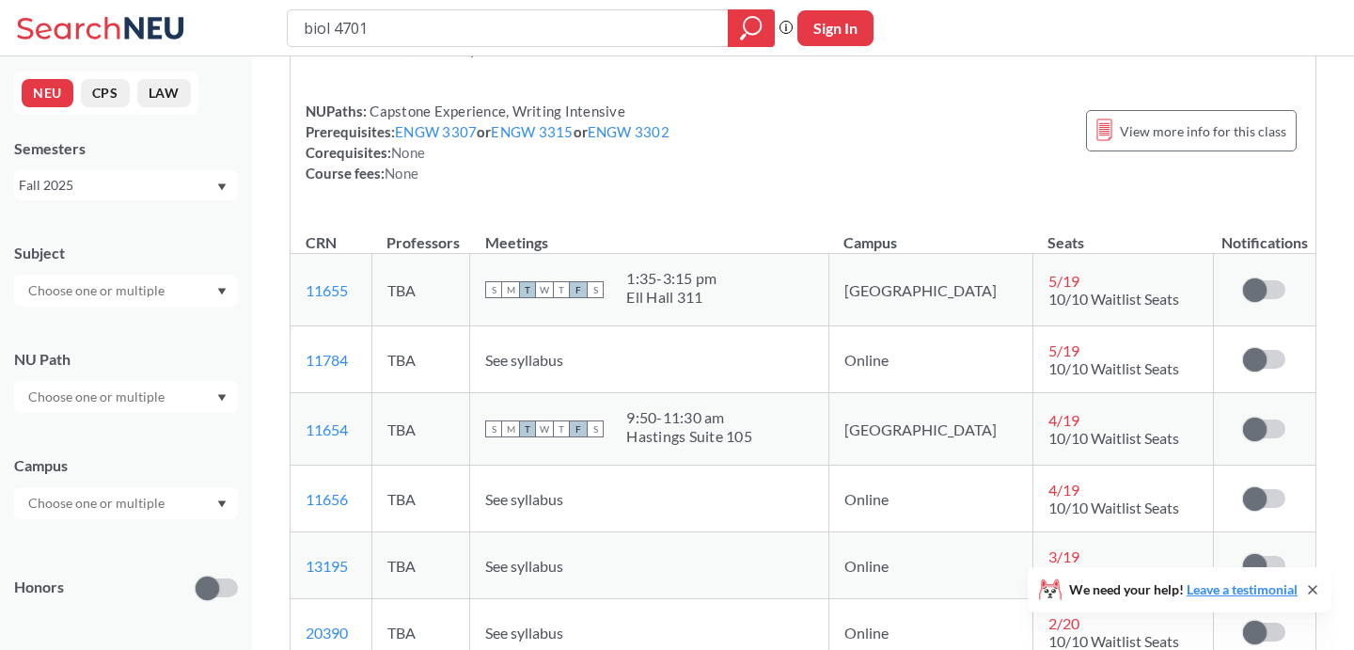
scroll to position [174, 0]
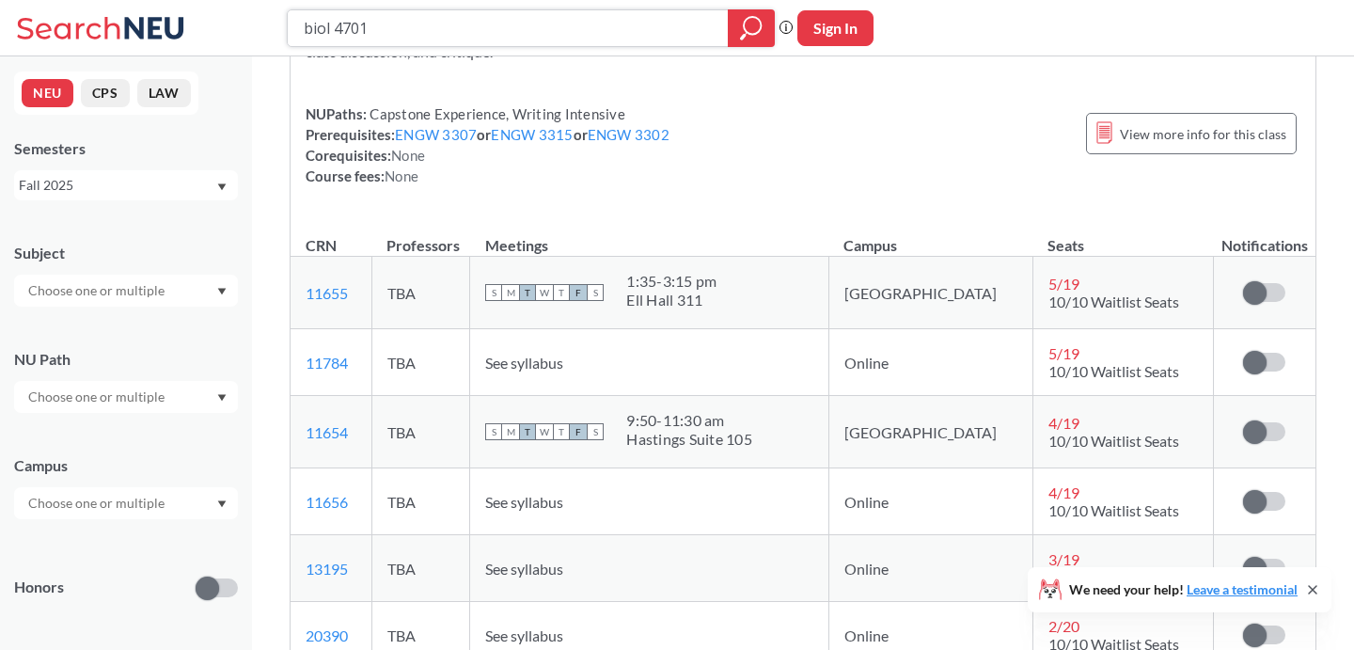
drag, startPoint x: 387, startPoint y: 22, endPoint x: 312, endPoint y: 22, distance: 75.2
click at [312, 22] on input "biol 4701" at bounding box center [508, 28] width 413 height 32
type input "b"
type input "envr 2500"
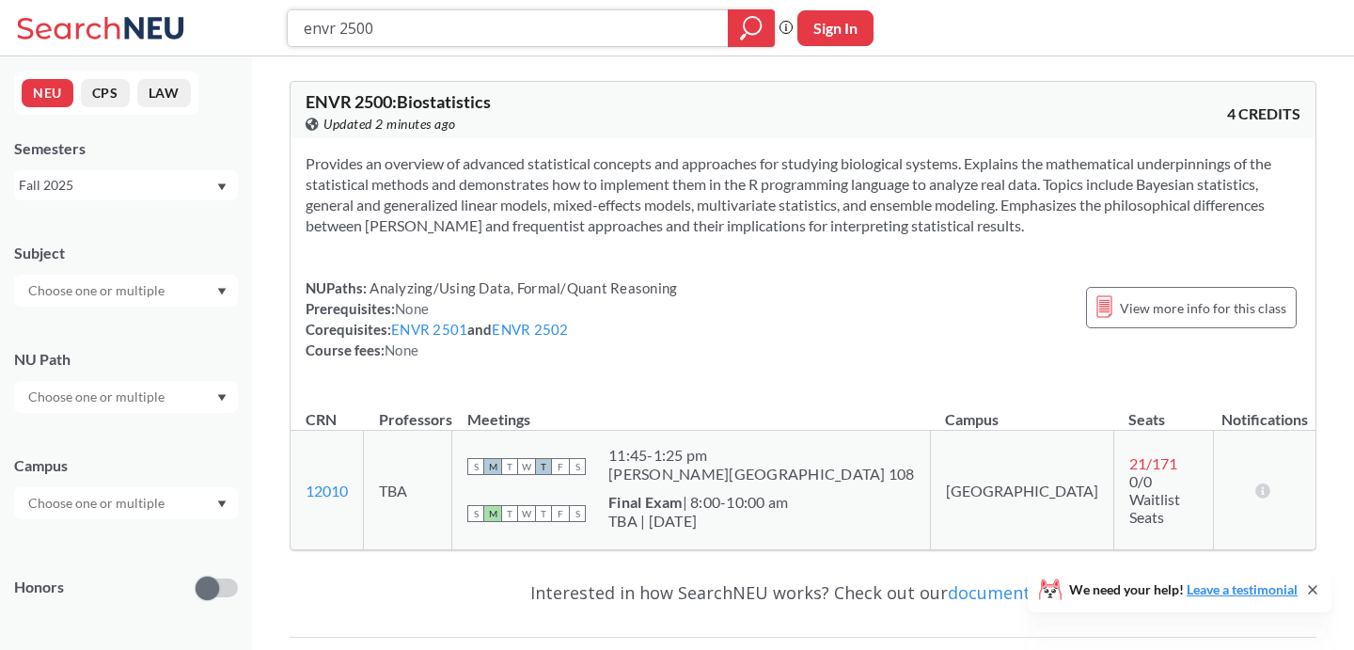
drag, startPoint x: 385, startPoint y: 32, endPoint x: 254, endPoint y: 11, distance: 132.3
click at [254, 13] on div "envr 2500 Phrase search guarantees the exact search appears in the results. Ex.…" at bounding box center [677, 28] width 1354 height 56
type input "phth 4202"
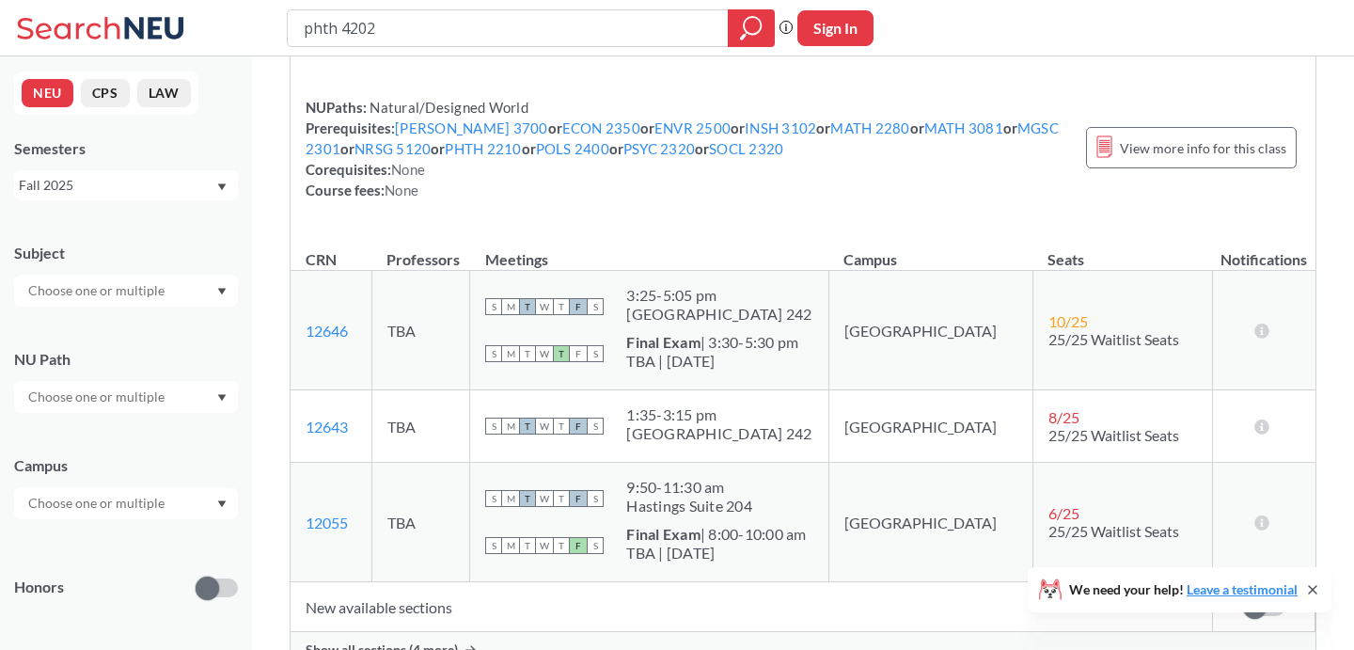
scroll to position [234, 0]
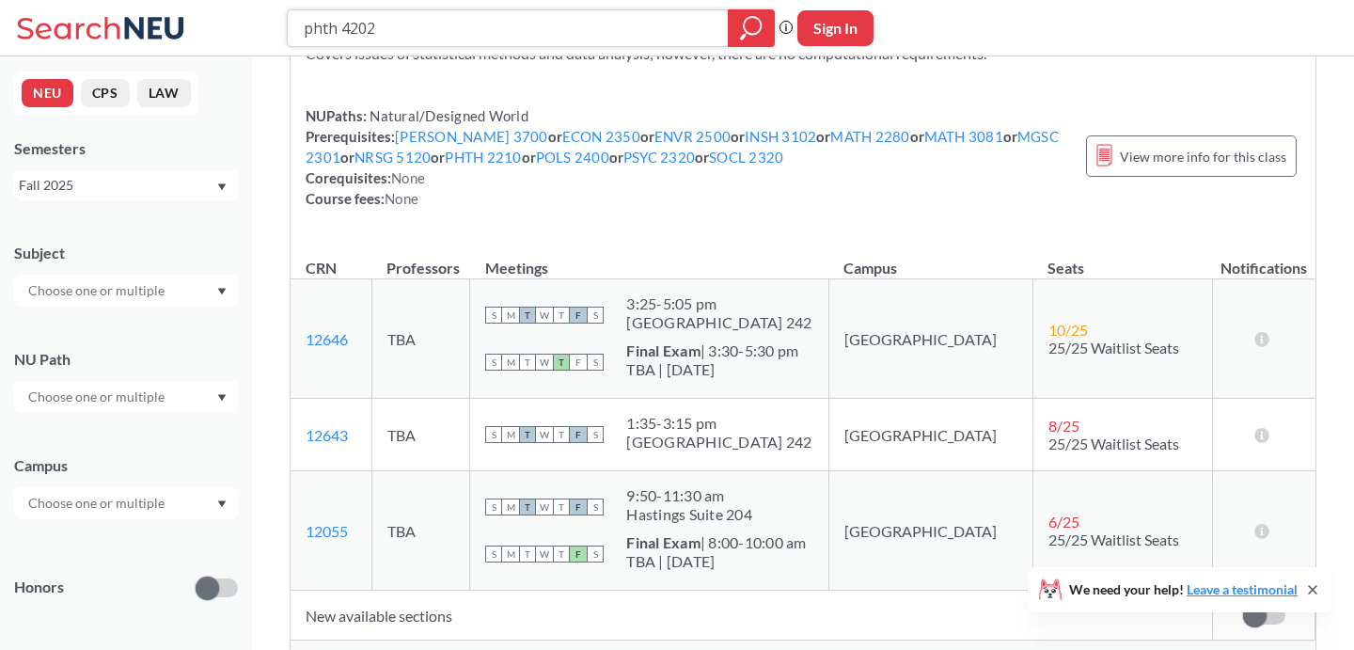
click at [320, 25] on input "phth 4202" at bounding box center [508, 28] width 413 height 32
click at [367, 24] on input "phth 4202" at bounding box center [508, 28] width 413 height 32
drag, startPoint x: 389, startPoint y: 30, endPoint x: 258, endPoint y: 29, distance: 131.6
click at [257, 30] on div "phth 4202 Phrase search guarantees the exact search appears in the results. Ex.…" at bounding box center [677, 28] width 1354 height 56
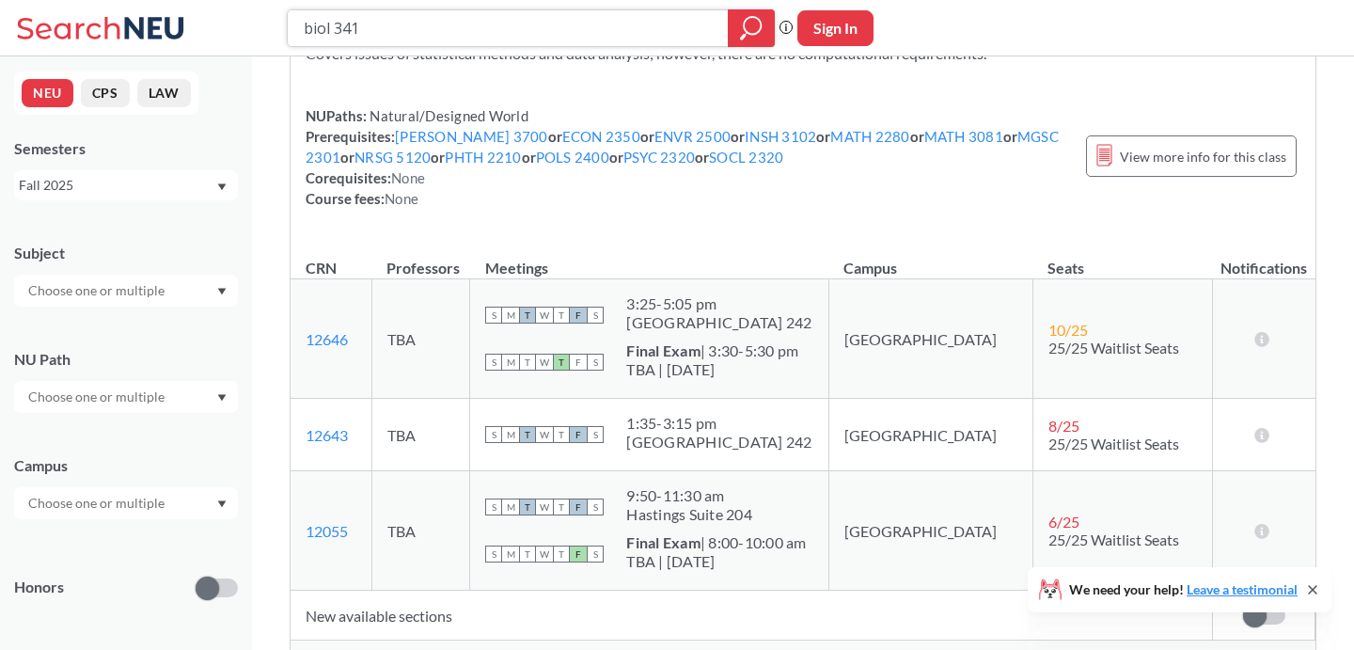
type input "biol 3412"
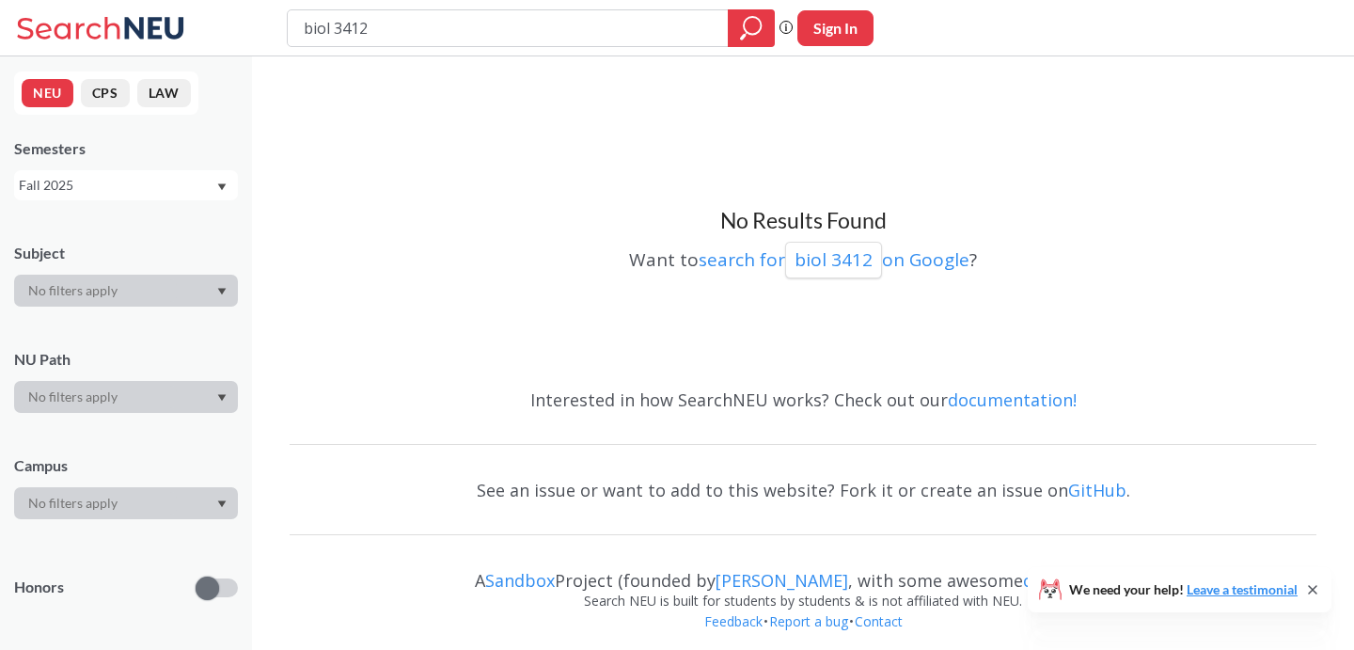
click at [139, 185] on div "Fall 2025" at bounding box center [117, 185] width 196 height 21
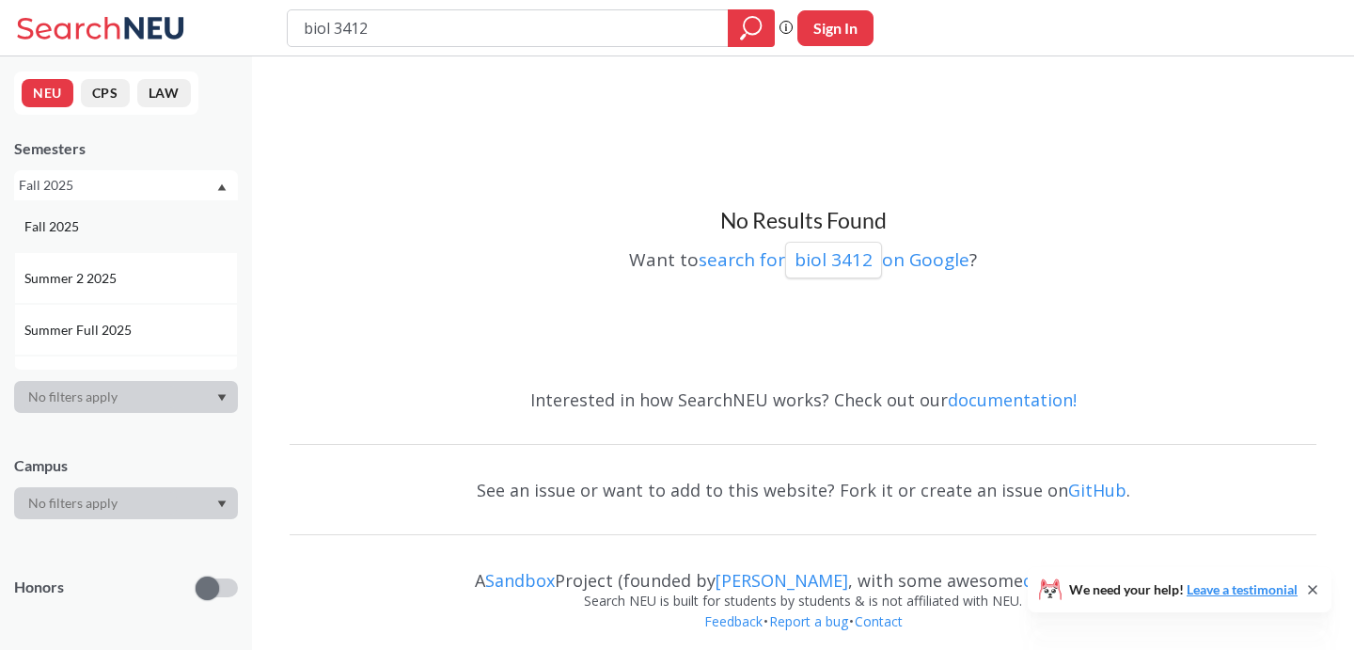
click at [133, 222] on div "Fall 2025" at bounding box center [130, 226] width 212 height 21
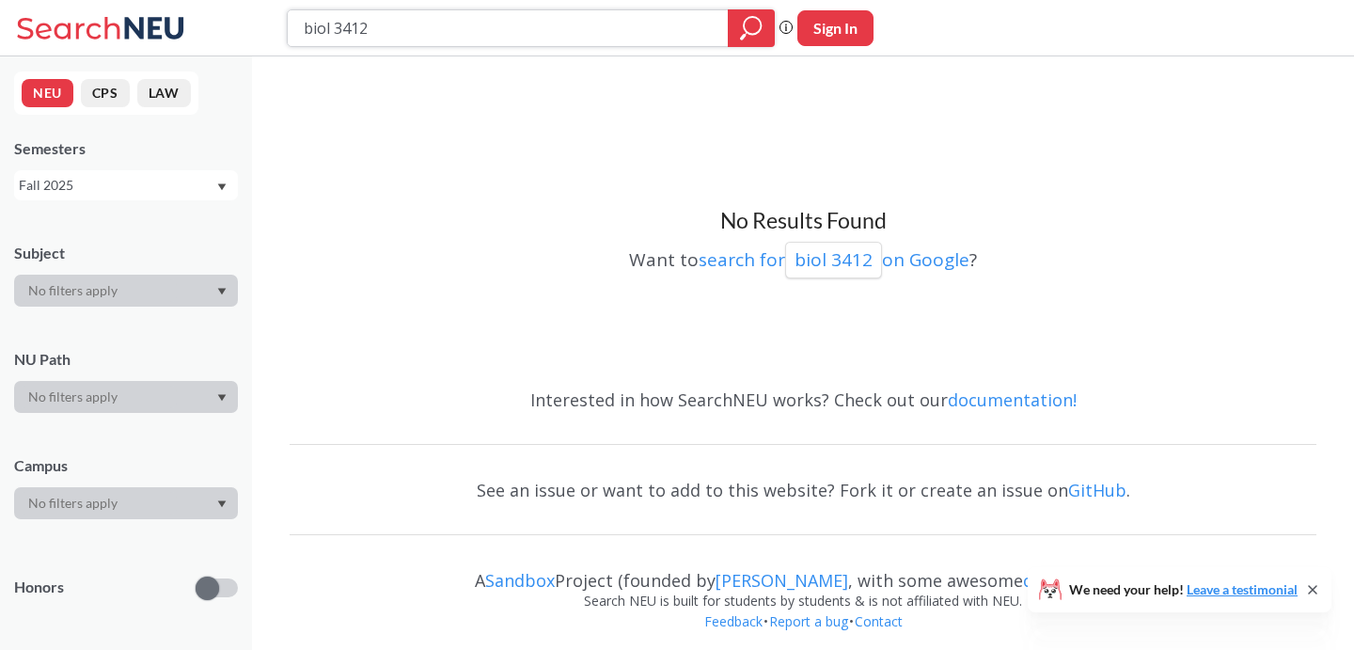
click at [458, 29] on input "biol 3412" at bounding box center [508, 28] width 413 height 32
type input "biol 342"
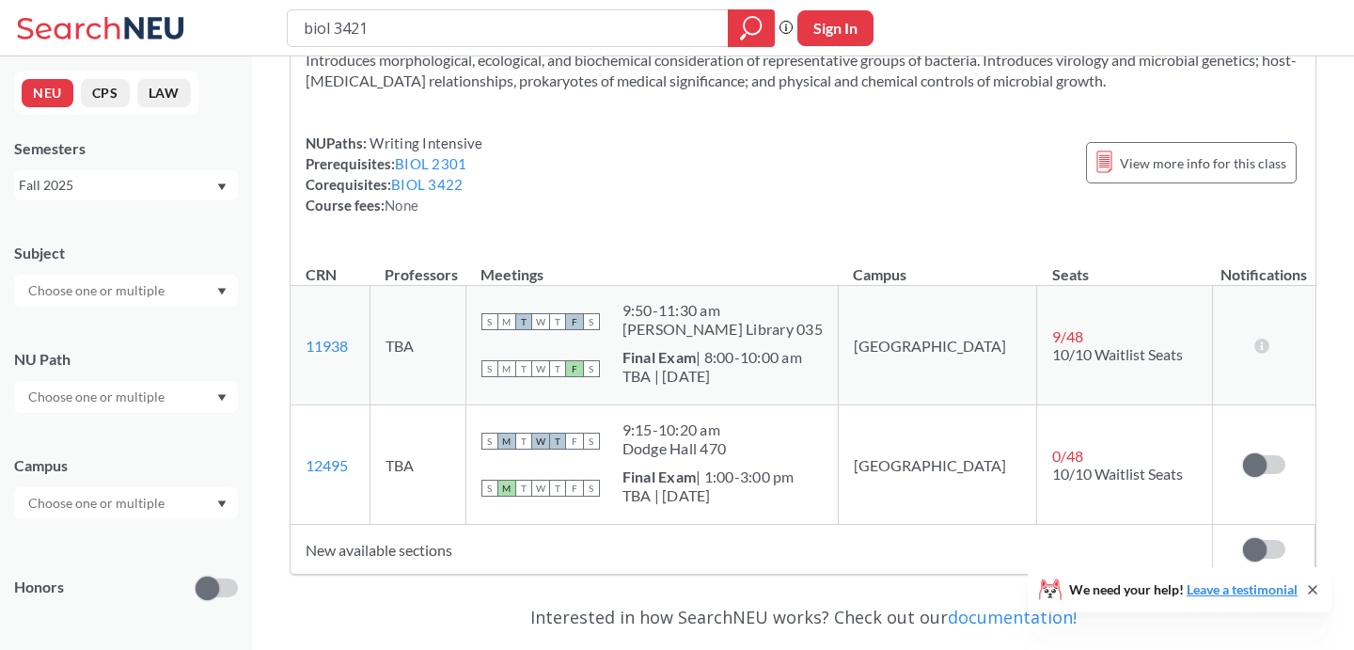
scroll to position [109, 0]
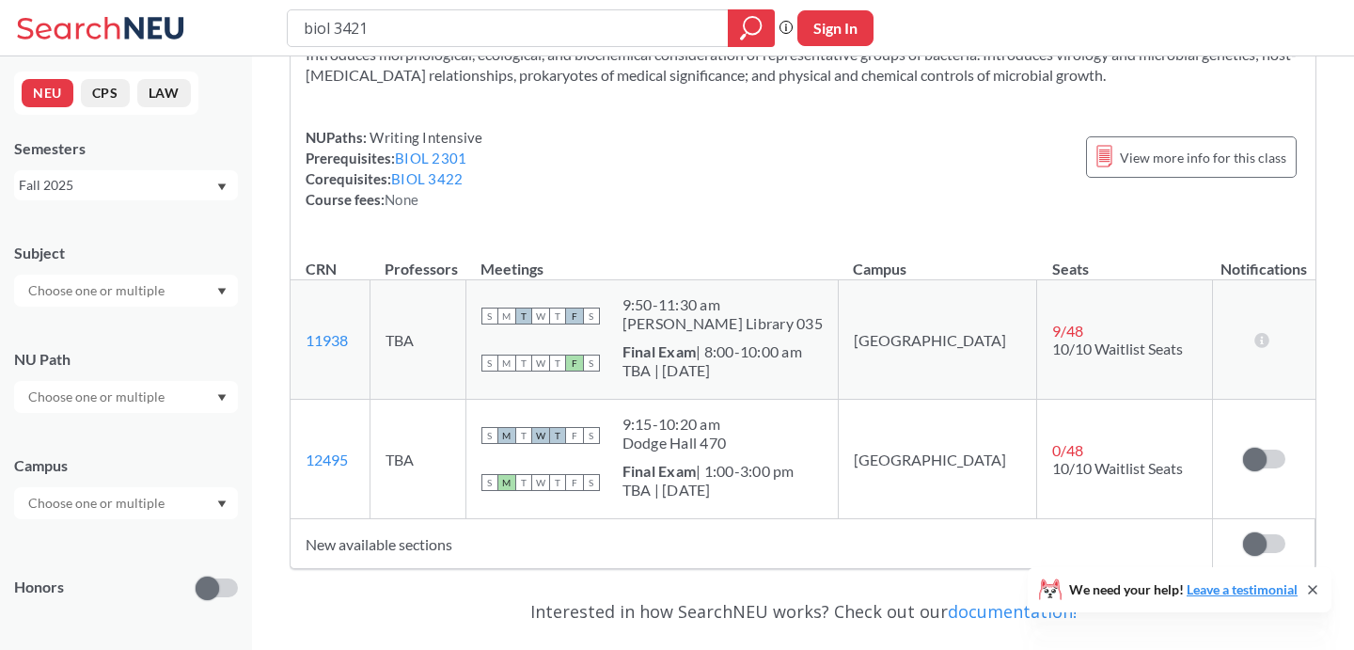
click at [192, 181] on div "Fall 2025" at bounding box center [117, 185] width 196 height 21
click at [135, 272] on div "Fall 2024" at bounding box center [126, 285] width 224 height 52
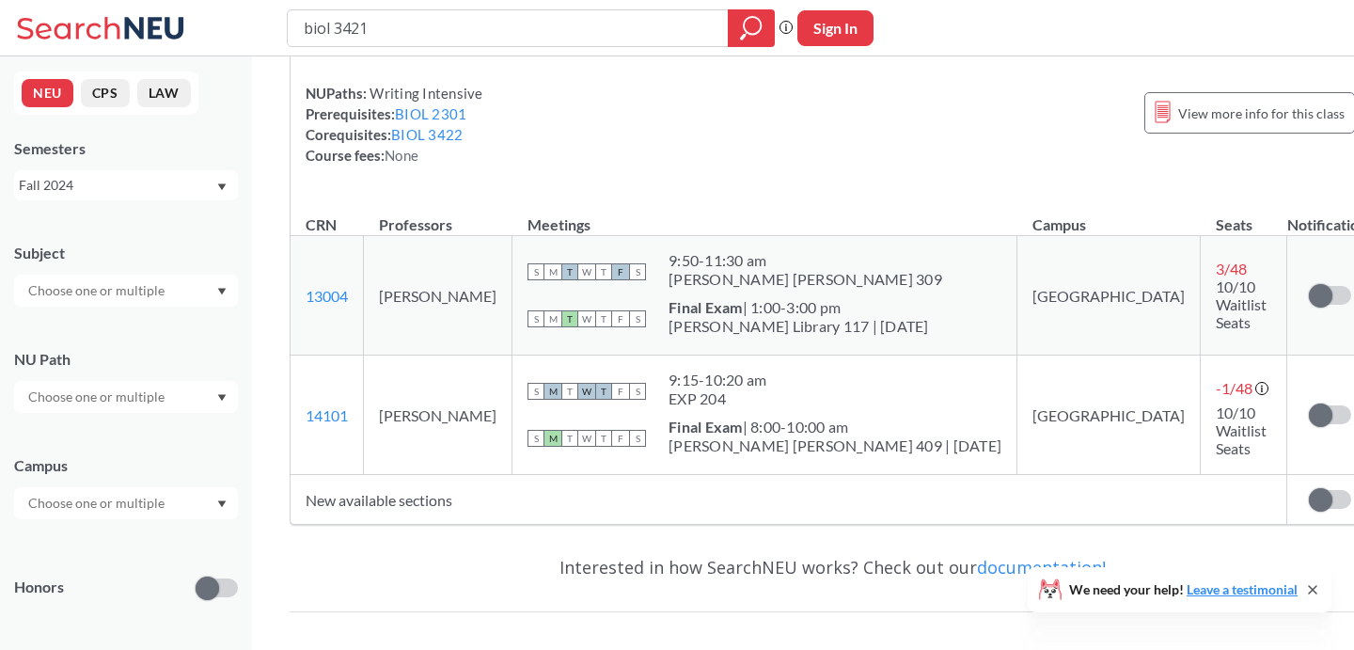
scroll to position [163, 0]
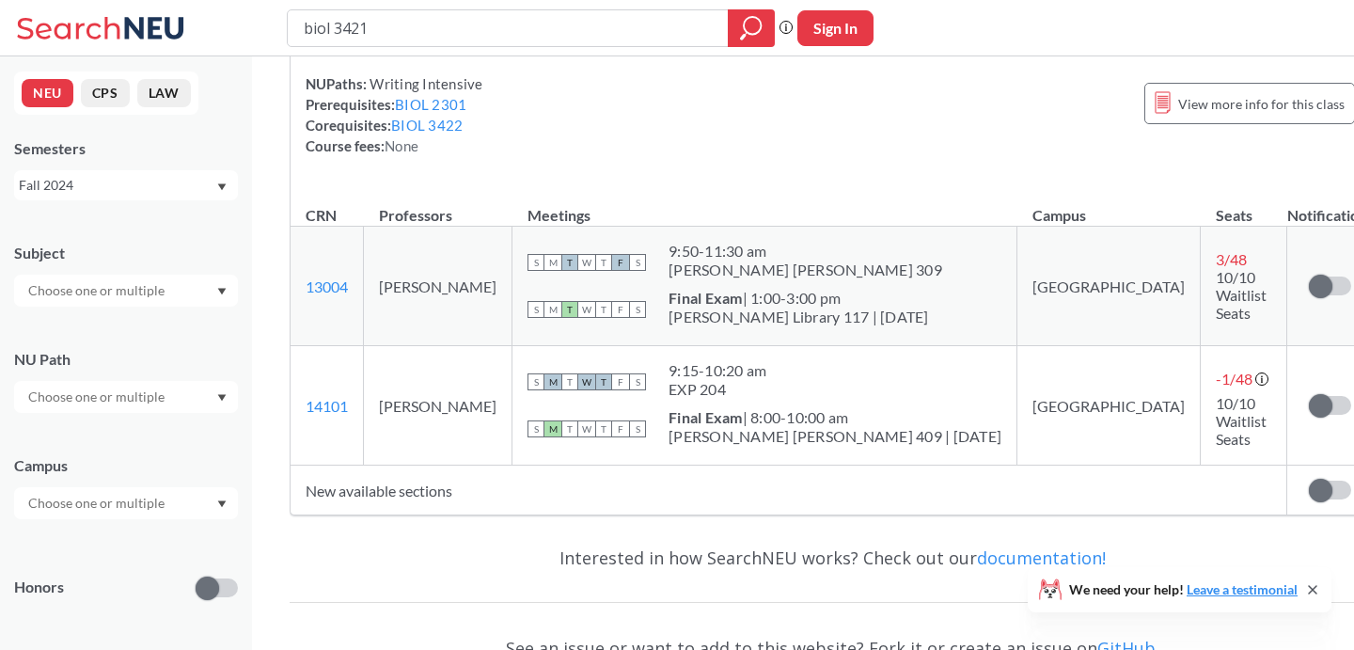
click at [154, 186] on div "Fall 2024" at bounding box center [117, 185] width 196 height 21
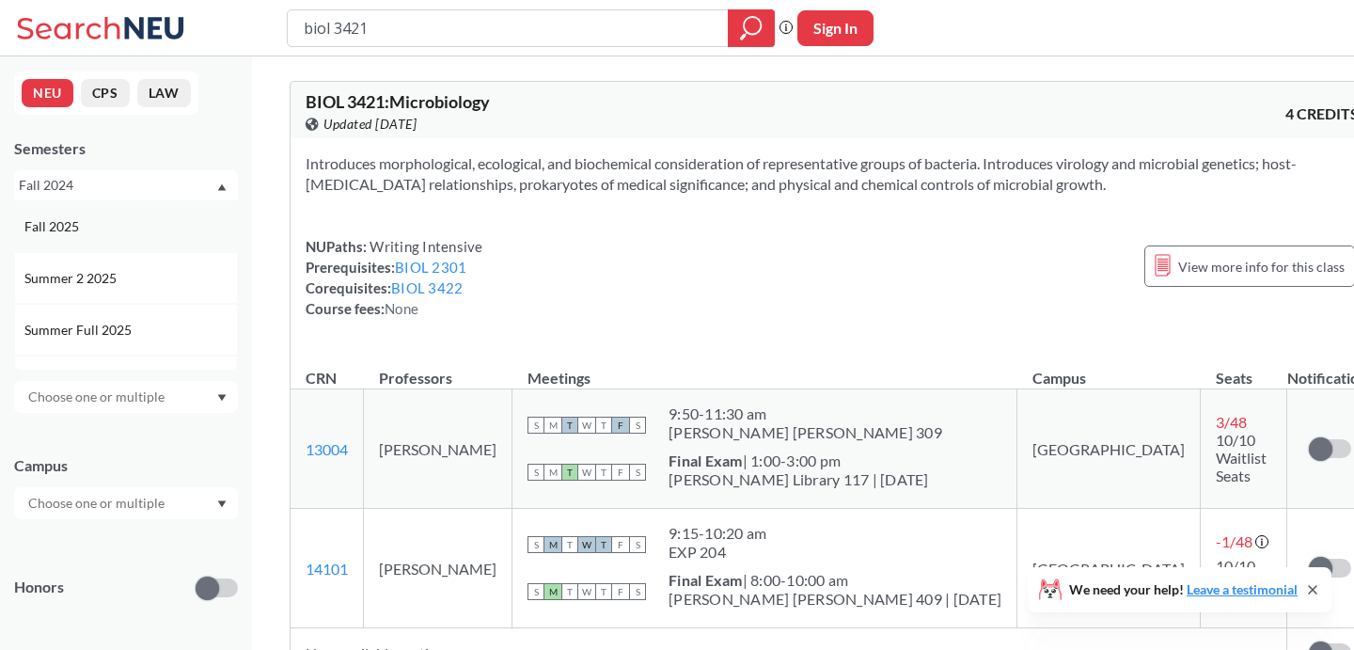
click at [109, 222] on div "Fall 2025" at bounding box center [130, 226] width 212 height 21
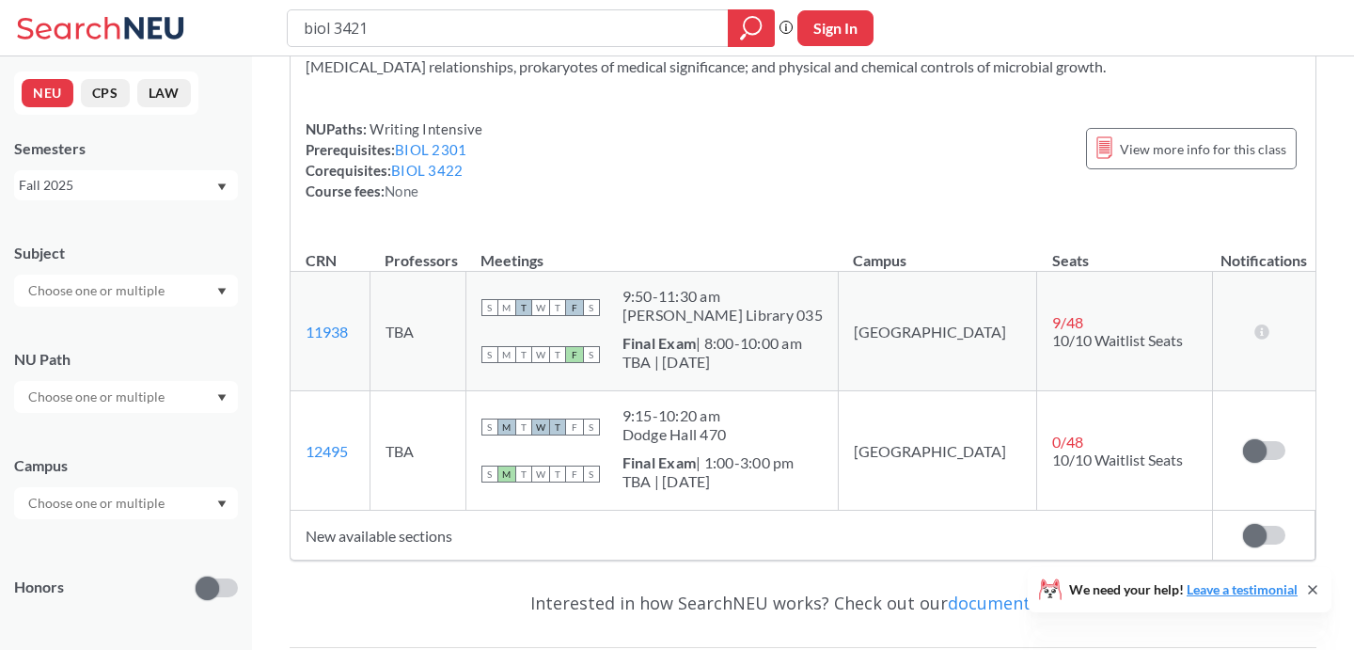
scroll to position [159, 0]
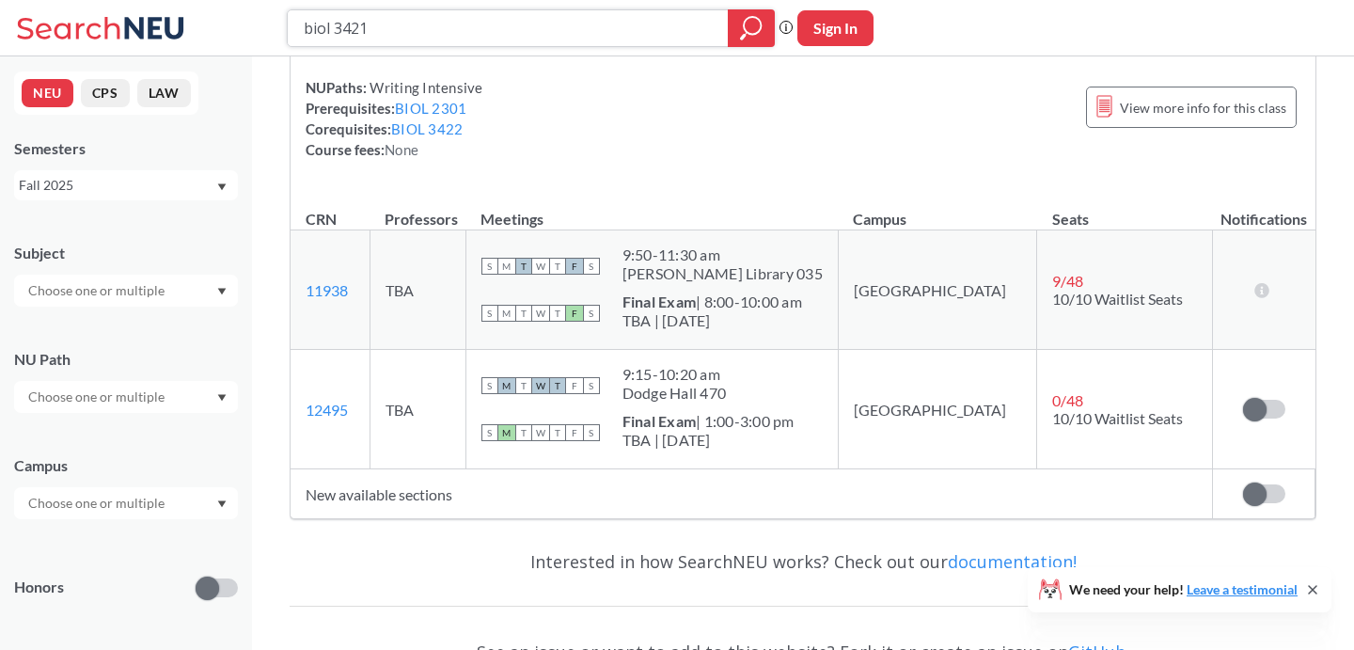
drag, startPoint x: 389, startPoint y: 28, endPoint x: 220, endPoint y: 28, distance: 169.2
click at [220, 28] on div "biol 3421 Phrase search guarantees the exact search appears in the results. Ex.…" at bounding box center [677, 28] width 1354 height 56
click at [1344, 307] on div "BIOL 3421 : Microbiology View this course on Banner. Updated a few seconds ago …" at bounding box center [803, 360] width 1102 height 924
click at [448, 19] on input "envr 22" at bounding box center [508, 28] width 413 height 32
type input "envr 2501"
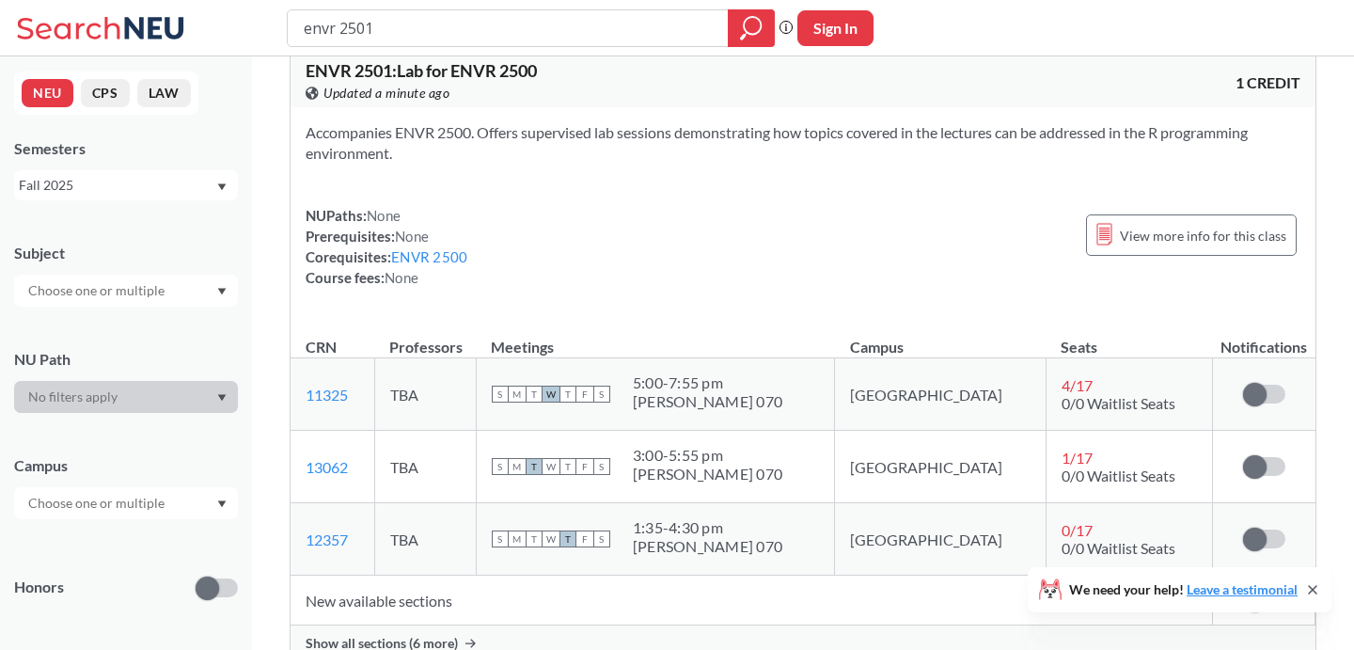
scroll to position [42, 0]
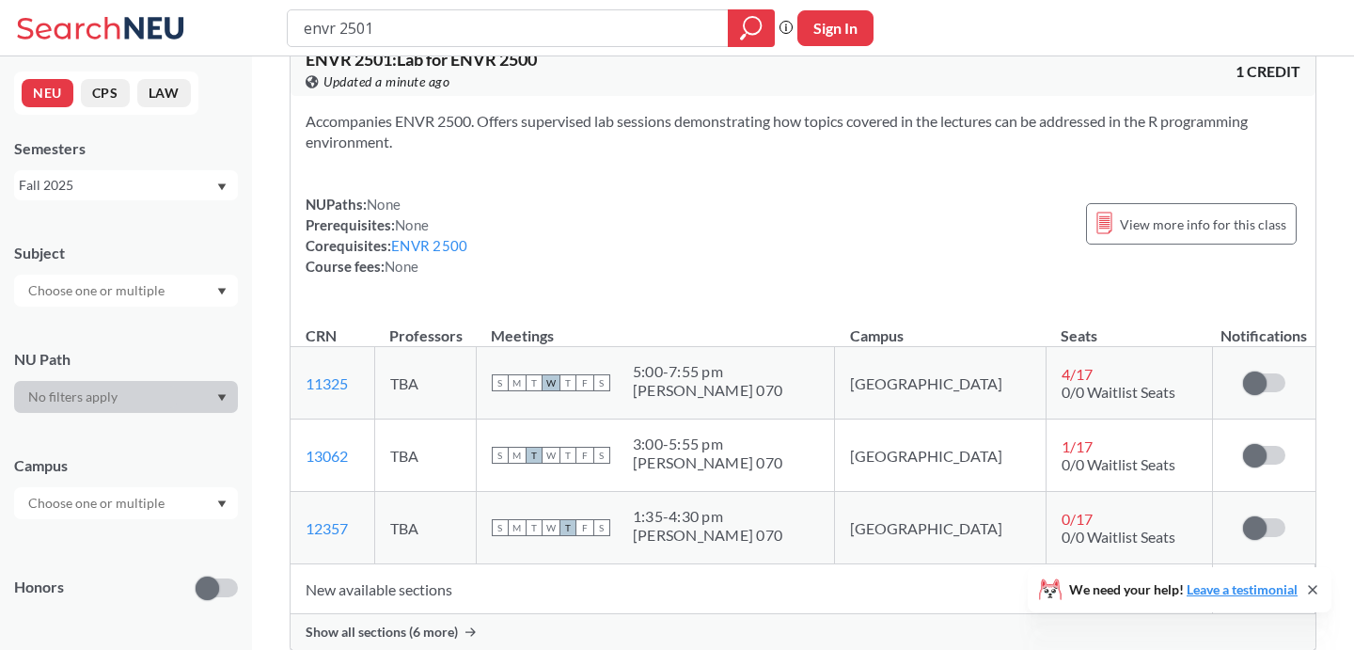
click at [389, 632] on span "Show all sections (6 more)" at bounding box center [382, 631] width 152 height 17
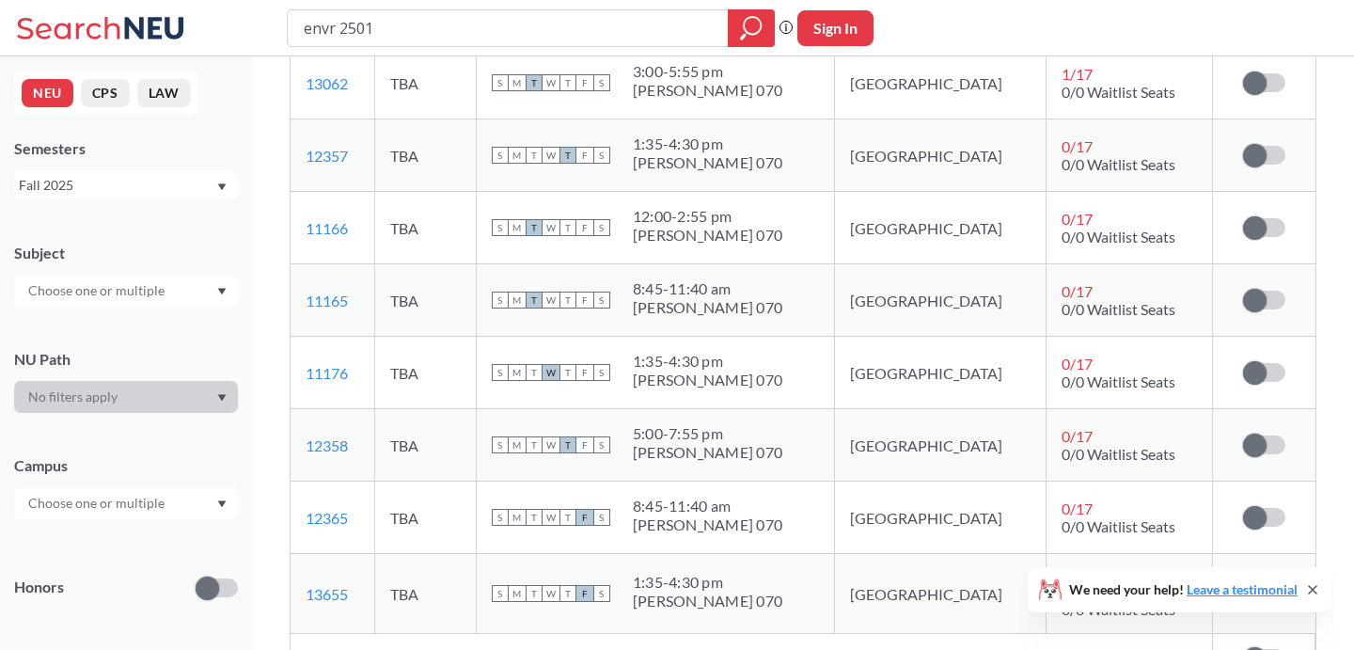
scroll to position [412, 0]
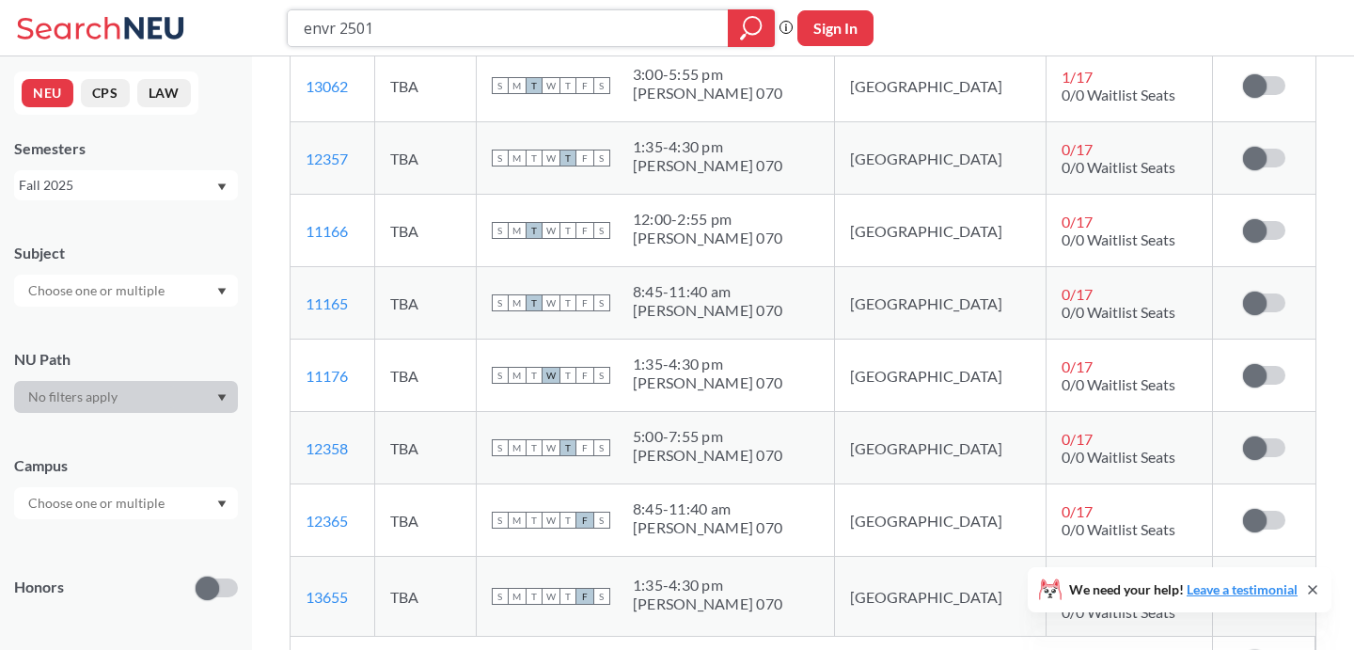
drag, startPoint x: 384, startPoint y: 31, endPoint x: 219, endPoint y: 31, distance: 164.5
click at [219, 31] on div "envr 2501 Phrase search guarantees the exact search appears in the results. Ex.…" at bounding box center [677, 28] width 1354 height 56
type input "biol 3422"
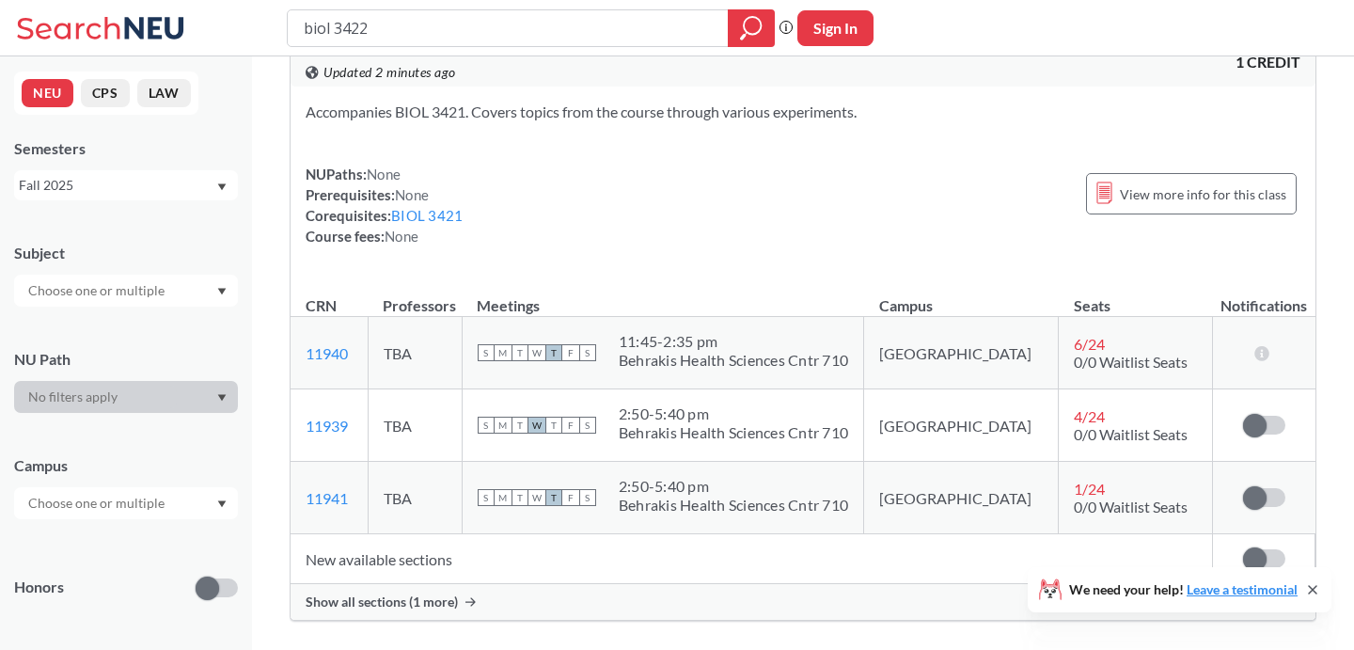
scroll to position [69, 0]
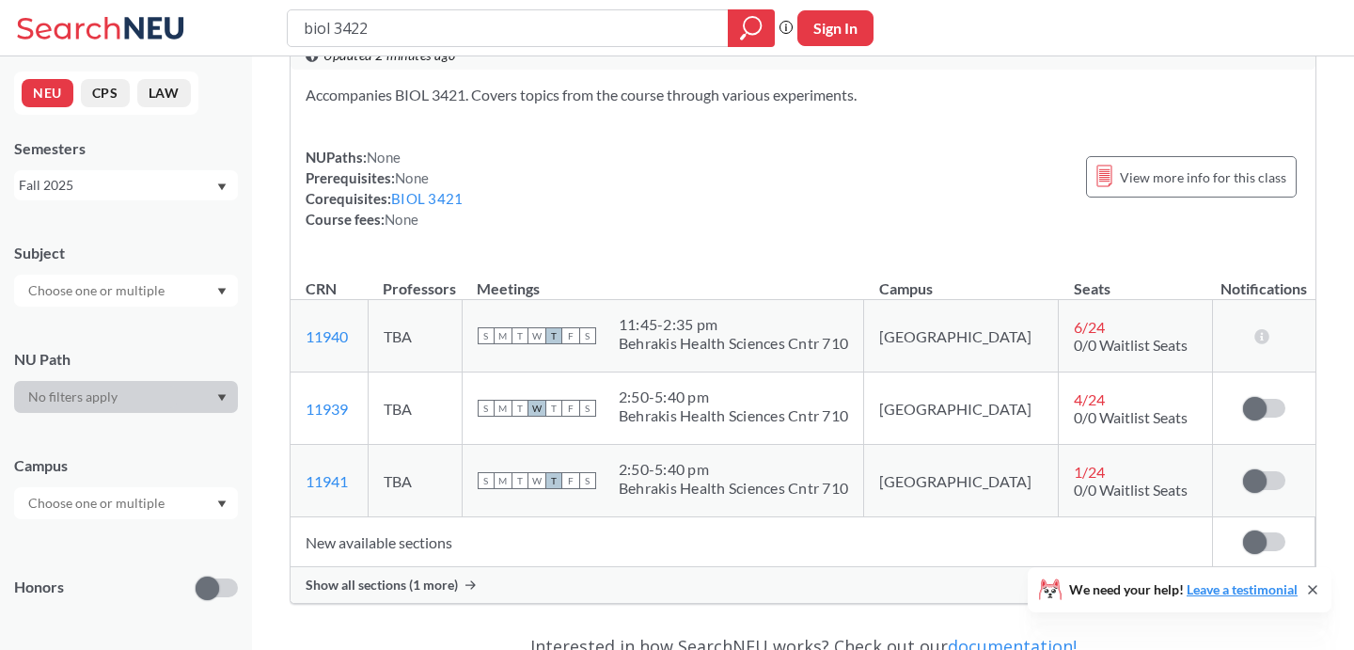
click at [412, 587] on span "Show all sections (1 more)" at bounding box center [382, 584] width 152 height 17
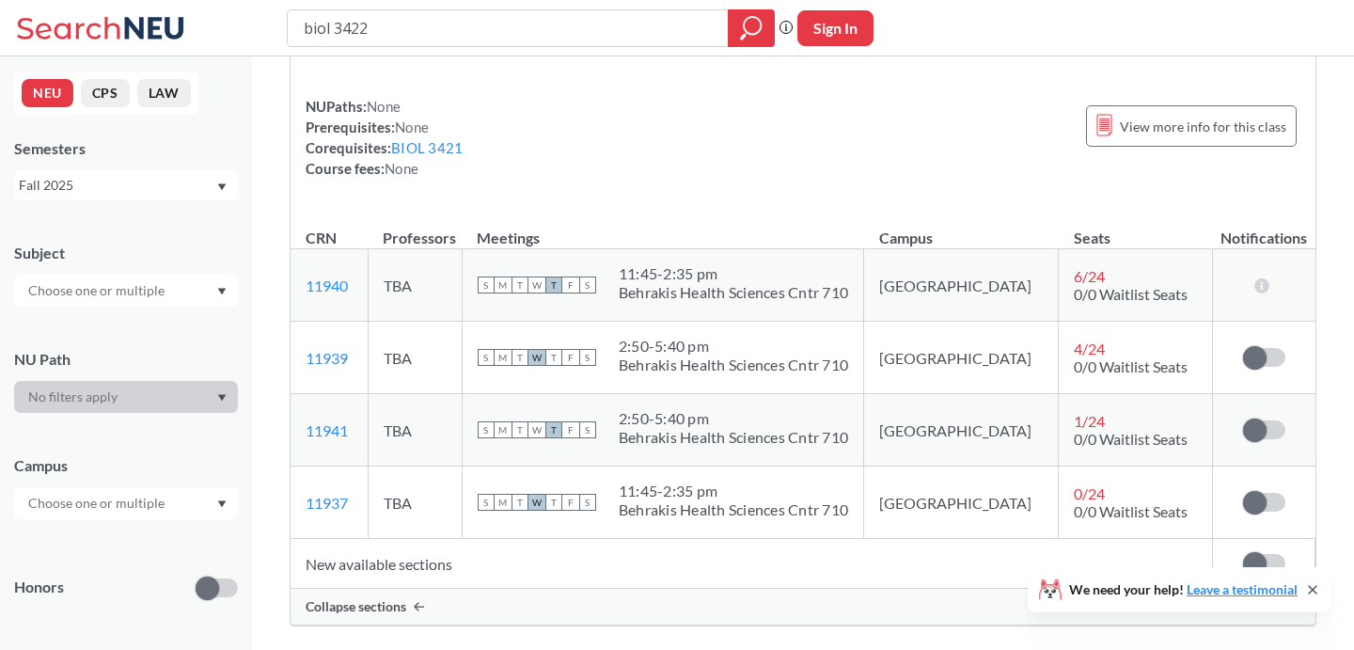
scroll to position [134, 0]
